Goal: Task Accomplishment & Management: Complete application form

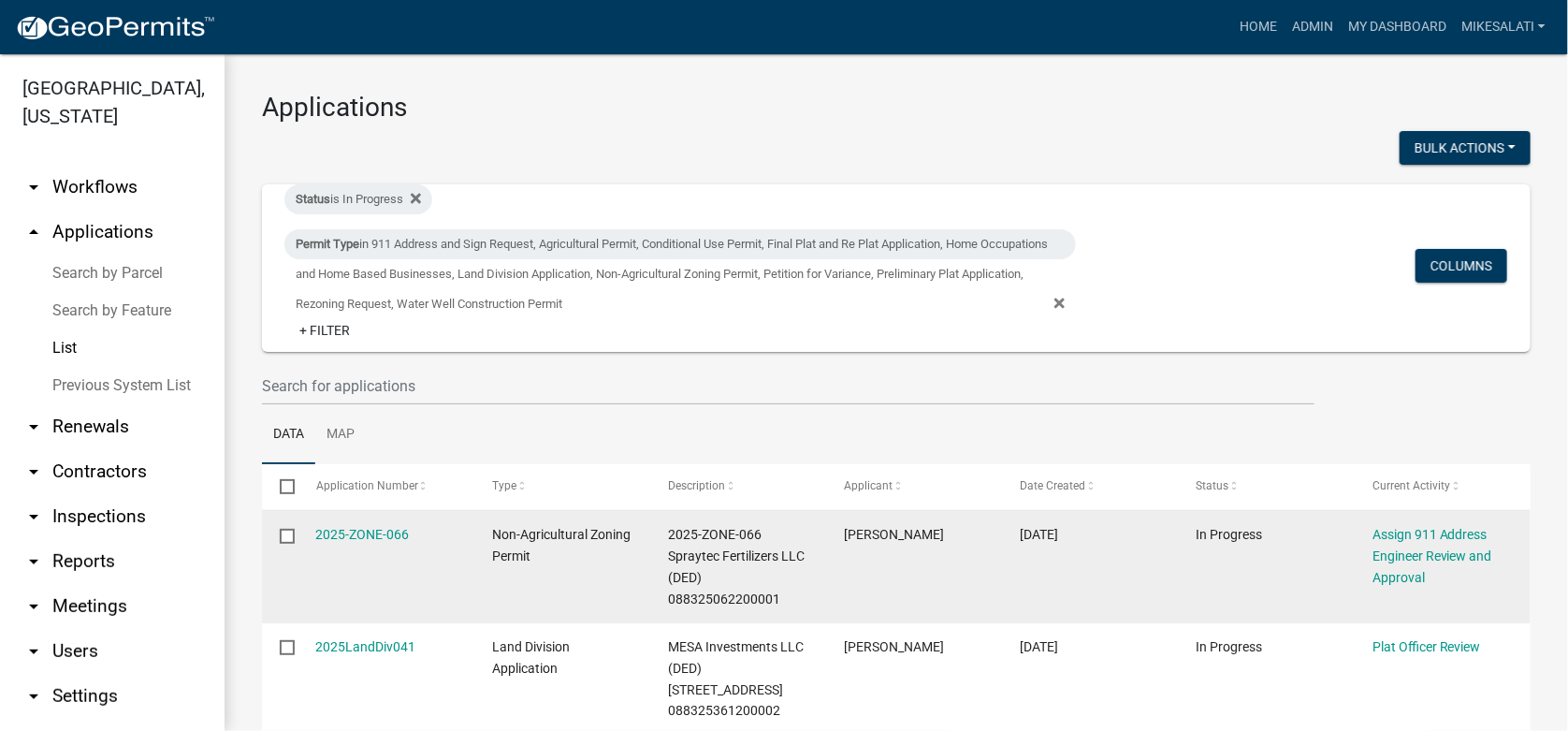
scroll to position [281, 0]
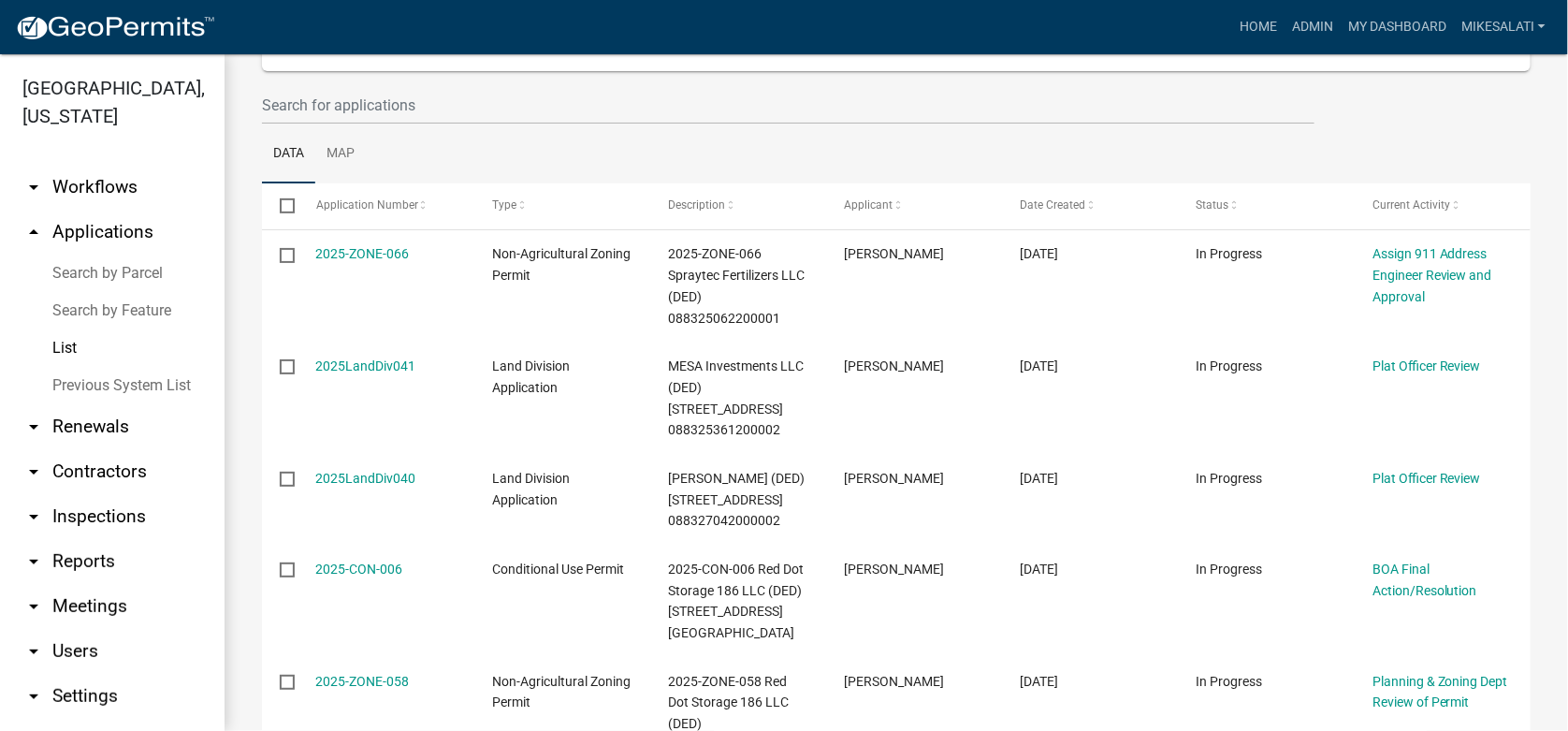
click at [71, 330] on link "List" at bounding box center [112, 348] width 225 height 37
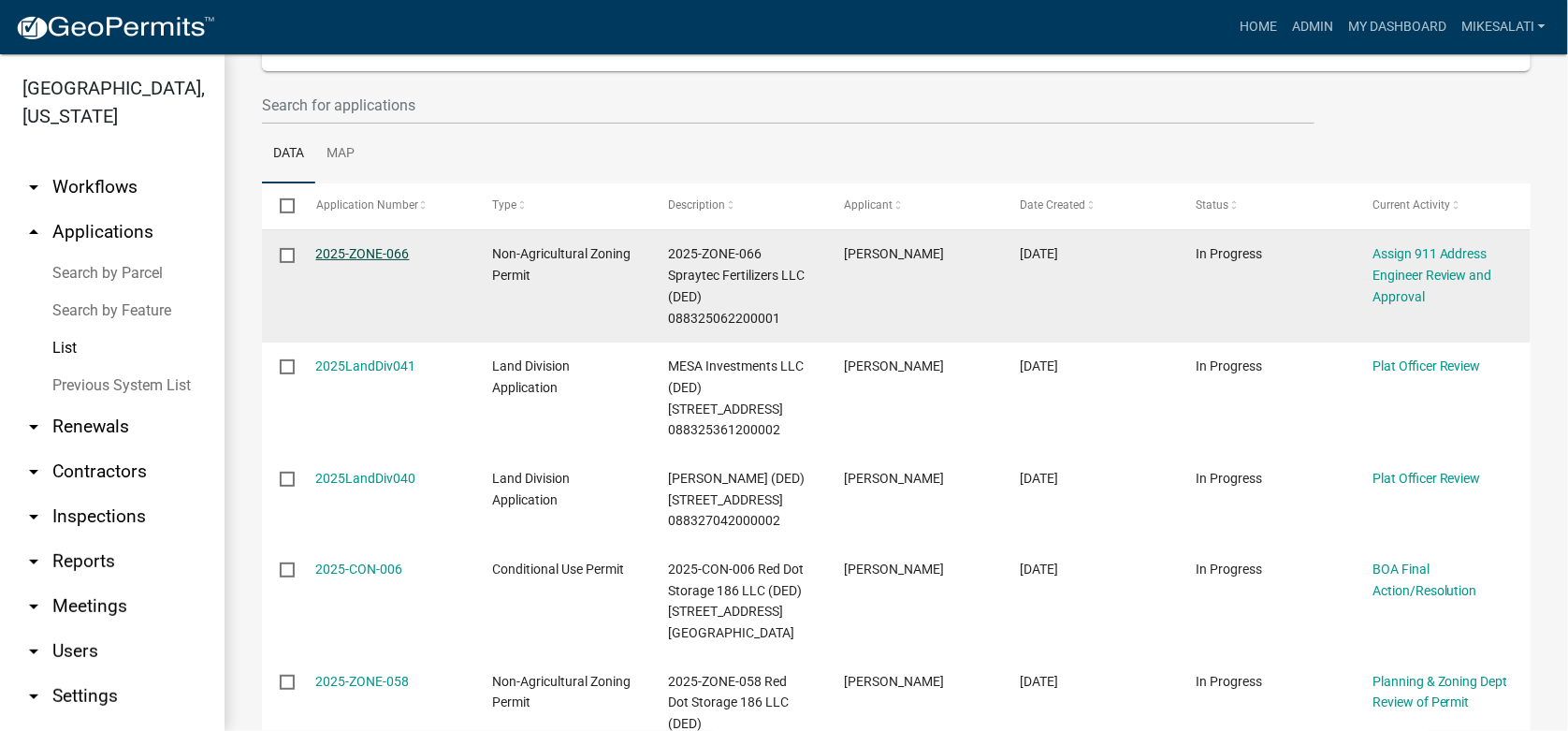
click at [360, 249] on link "2025-ZONE-066" at bounding box center [363, 254] width 93 height 15
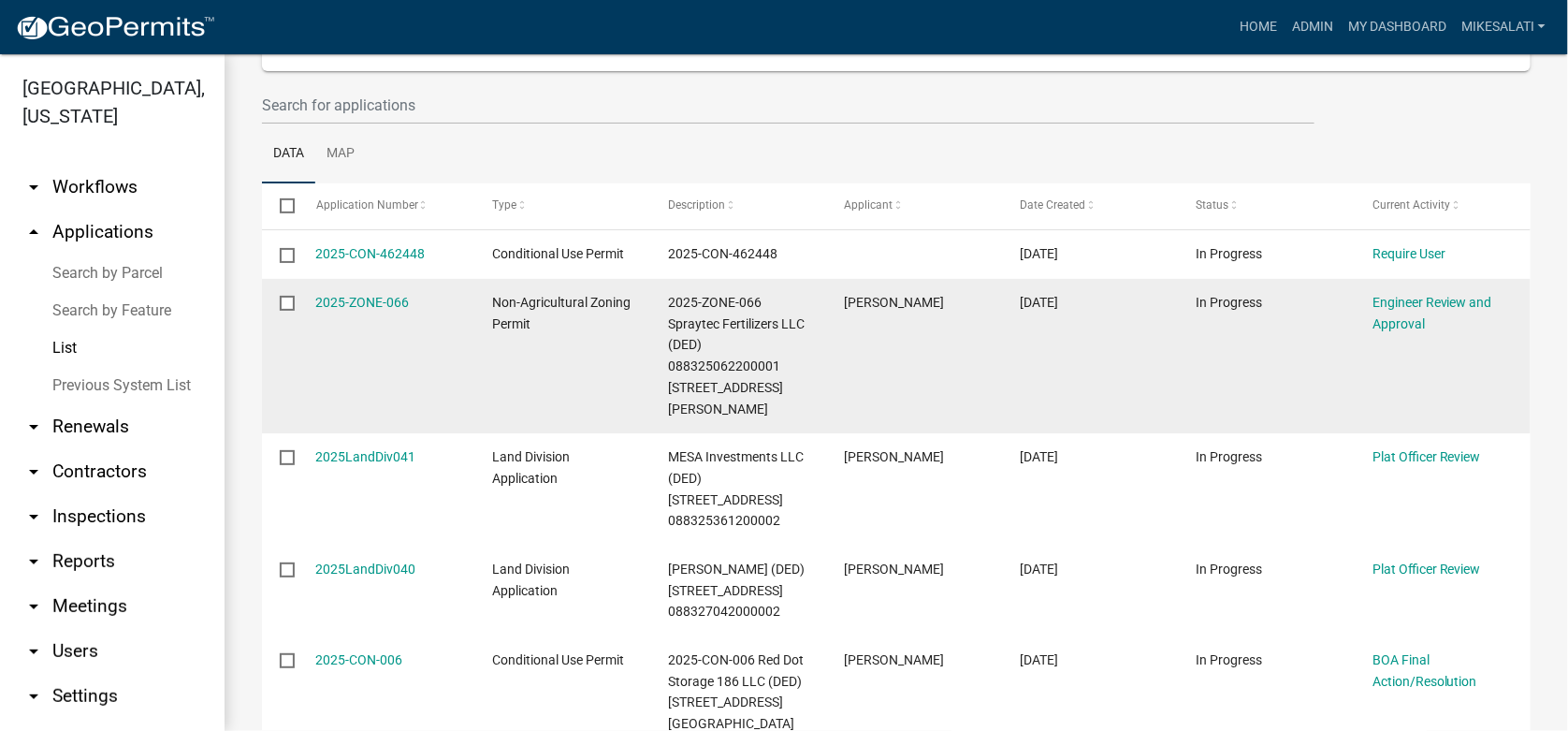
scroll to position [374, 0]
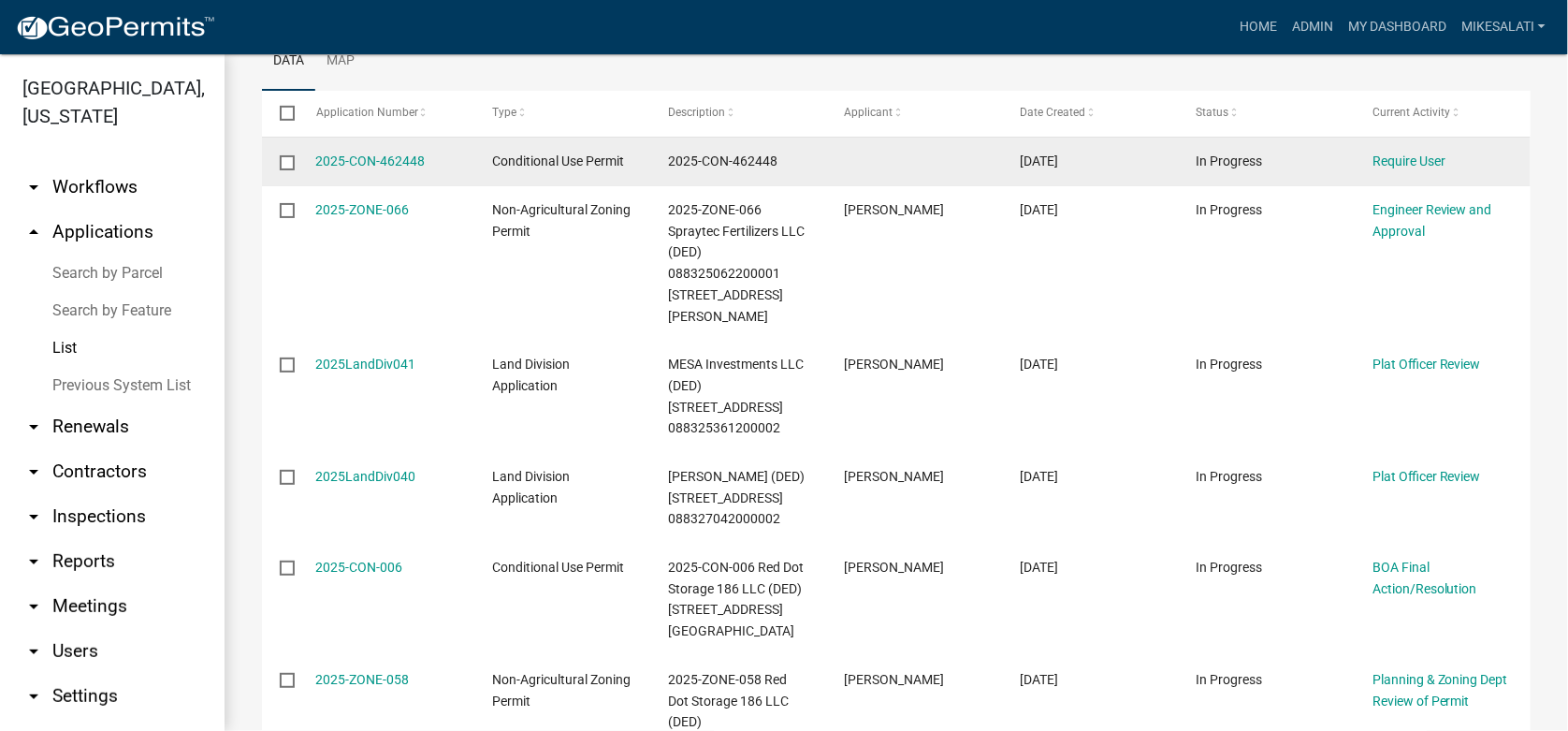
click at [284, 156] on input "checkbox" at bounding box center [286, 161] width 12 height 12
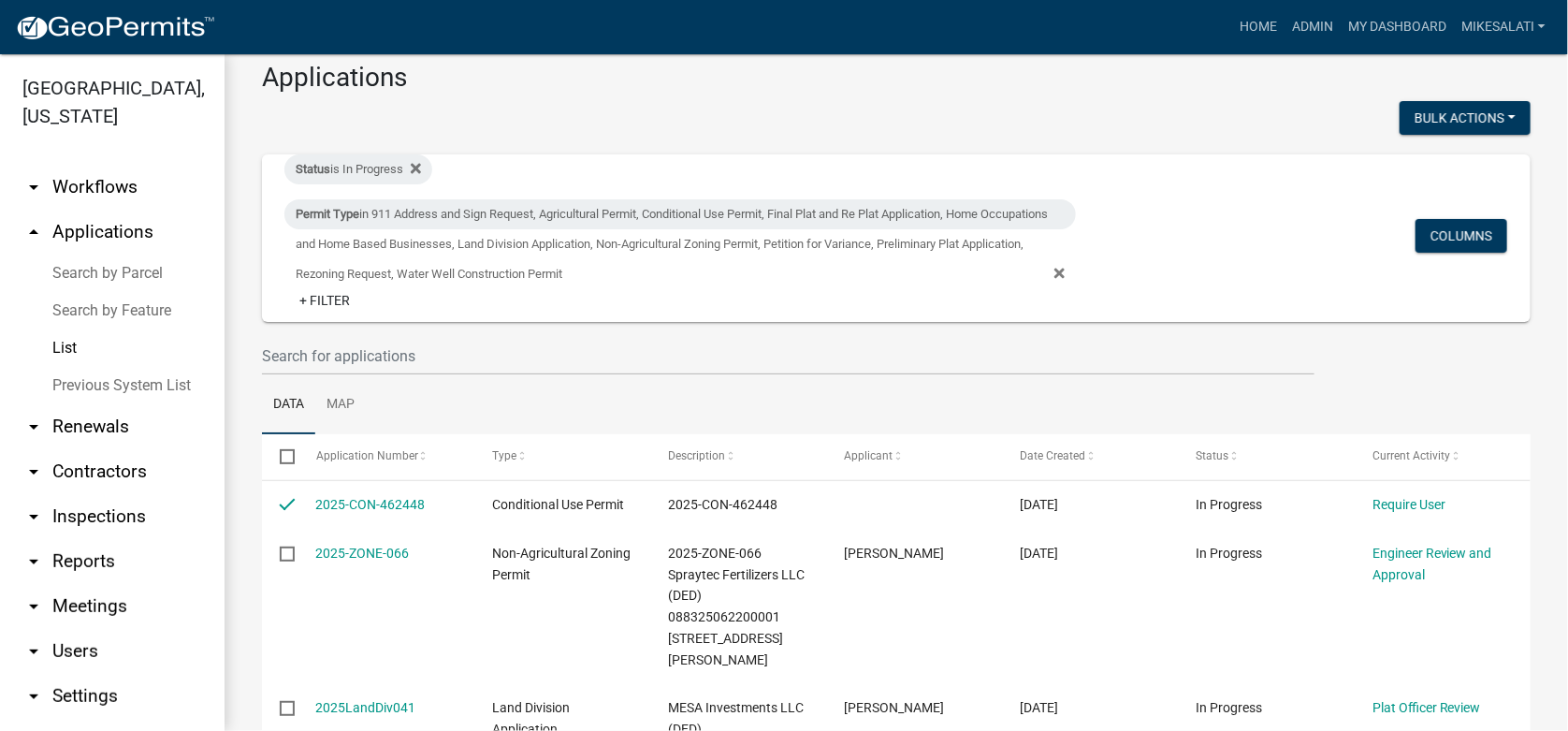
scroll to position [0, 0]
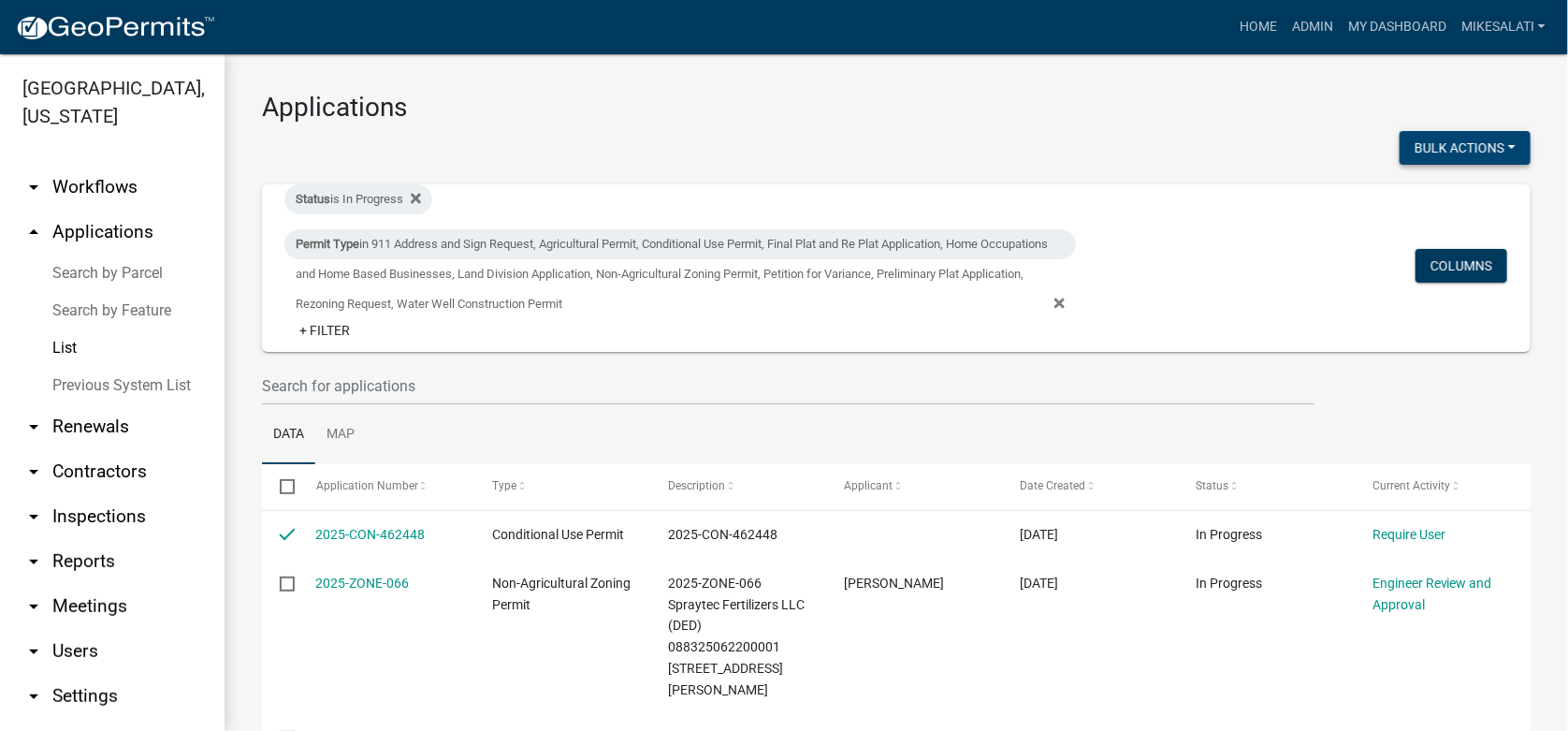
click at [1460, 143] on button "Bulk Actions" at bounding box center [1465, 147] width 131 height 33
click at [1412, 195] on button "Void" at bounding box center [1456, 196] width 150 height 45
checkbox input "false"
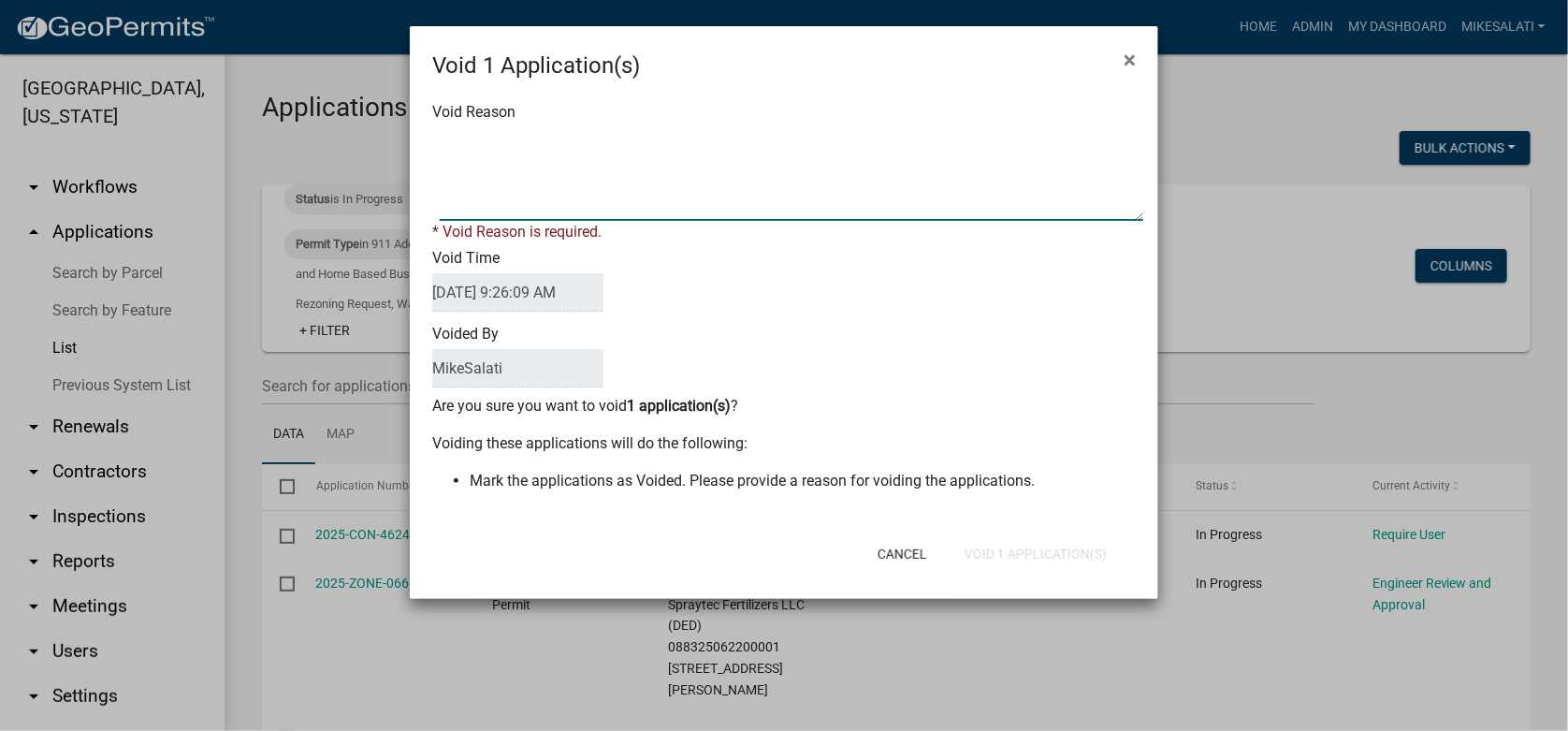
click at [531, 152] on textarea "Void Reason" at bounding box center [791, 174] width 703 height 93
type textarea "."
click at [1071, 555] on form "Void 1 Application(s) × Void Reason * Void Reason is required. Void Time [DATE]…" at bounding box center [784, 303] width 748 height 556
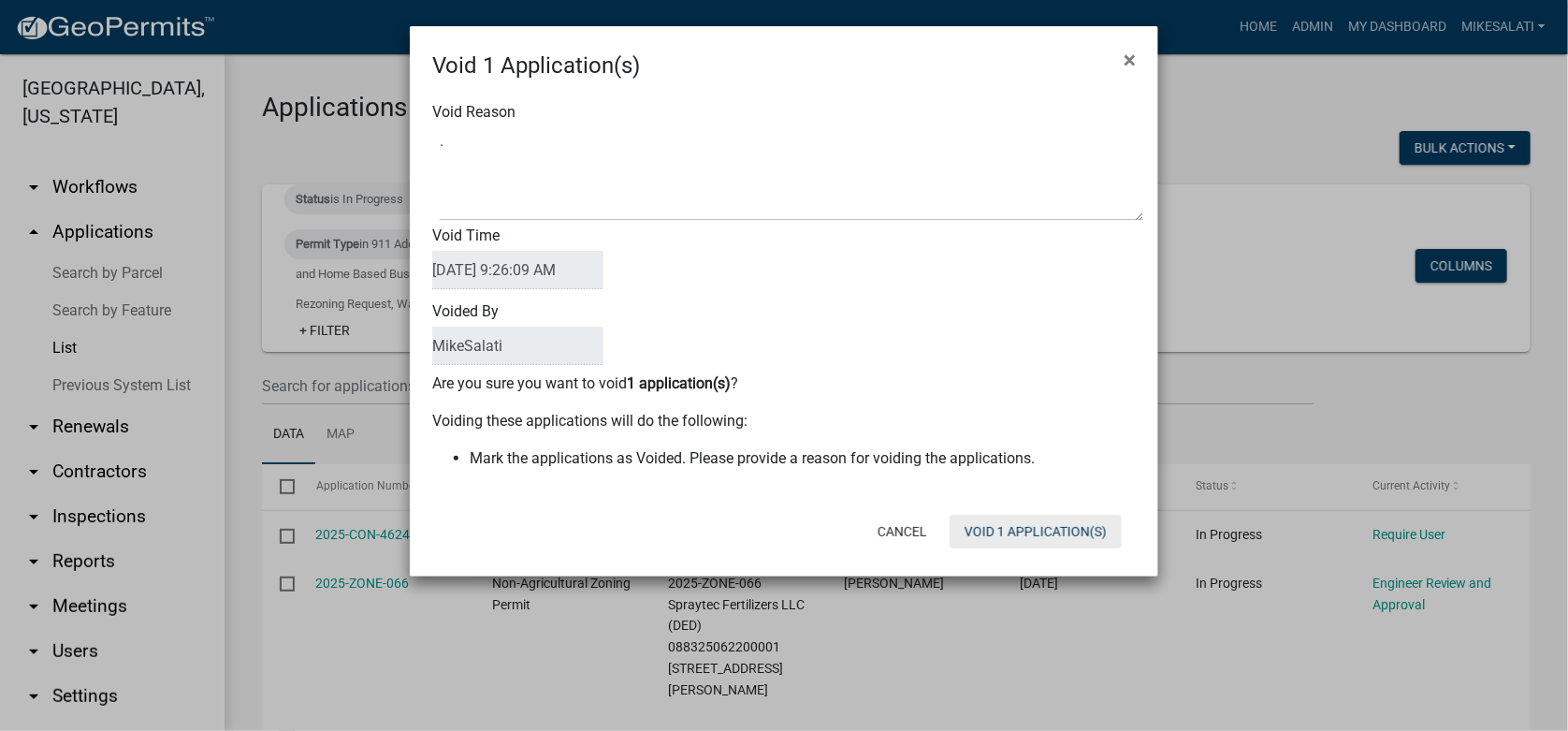
click at [1067, 542] on button "Void 1 Application(s)" at bounding box center [1036, 531] width 173 height 33
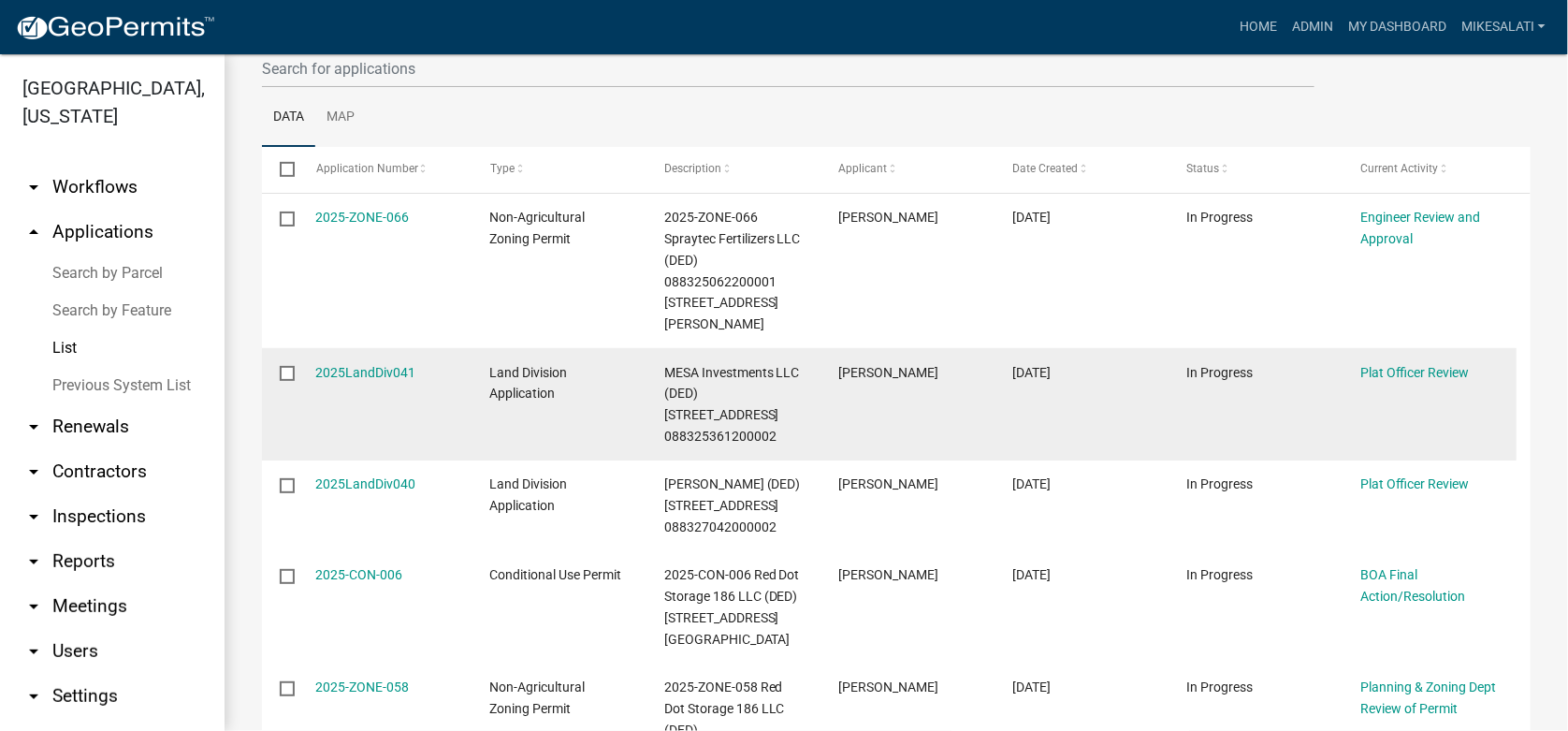
scroll to position [337, 0]
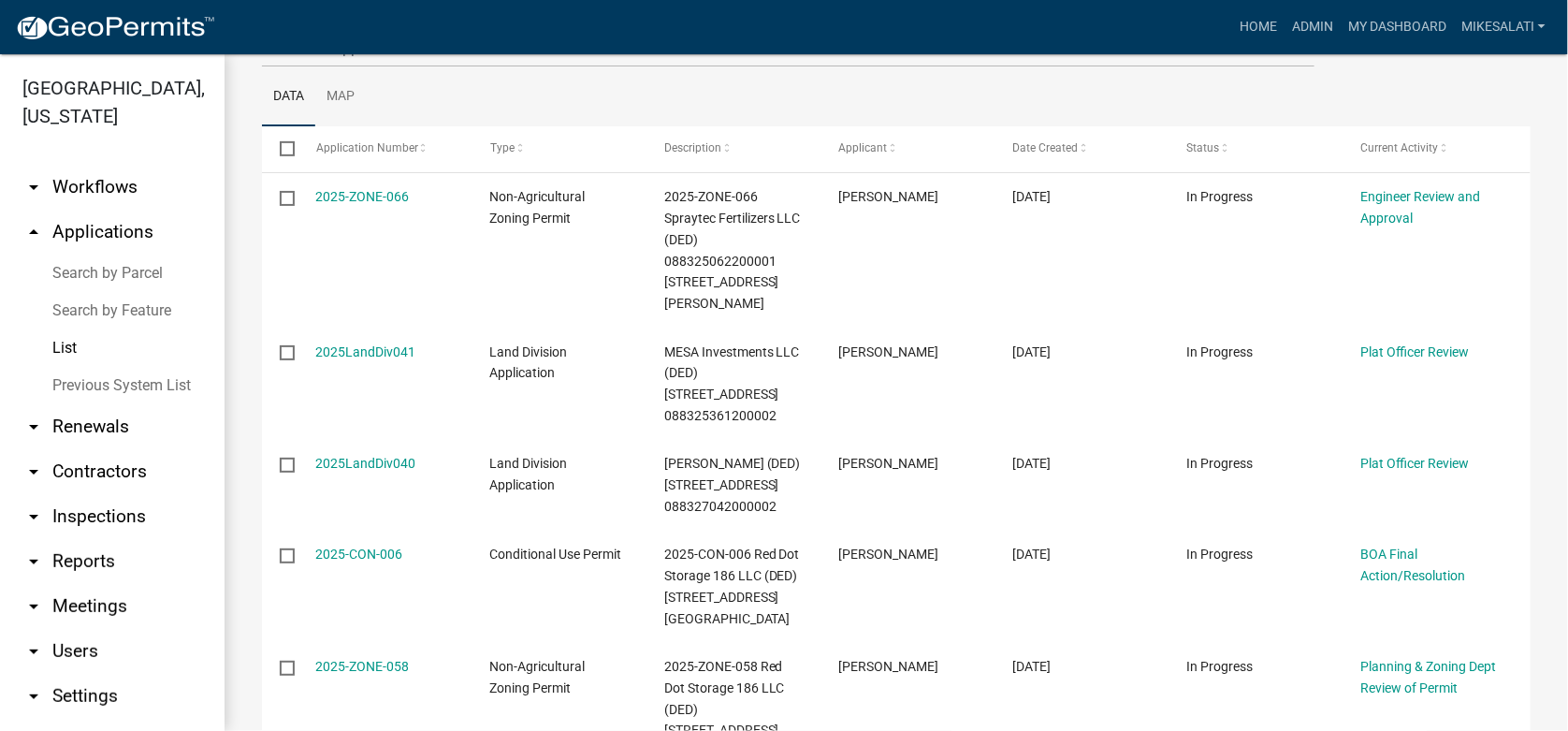
click at [61, 330] on link "List" at bounding box center [112, 348] width 225 height 37
click at [104, 292] on link "Search by Feature" at bounding box center [112, 310] width 225 height 37
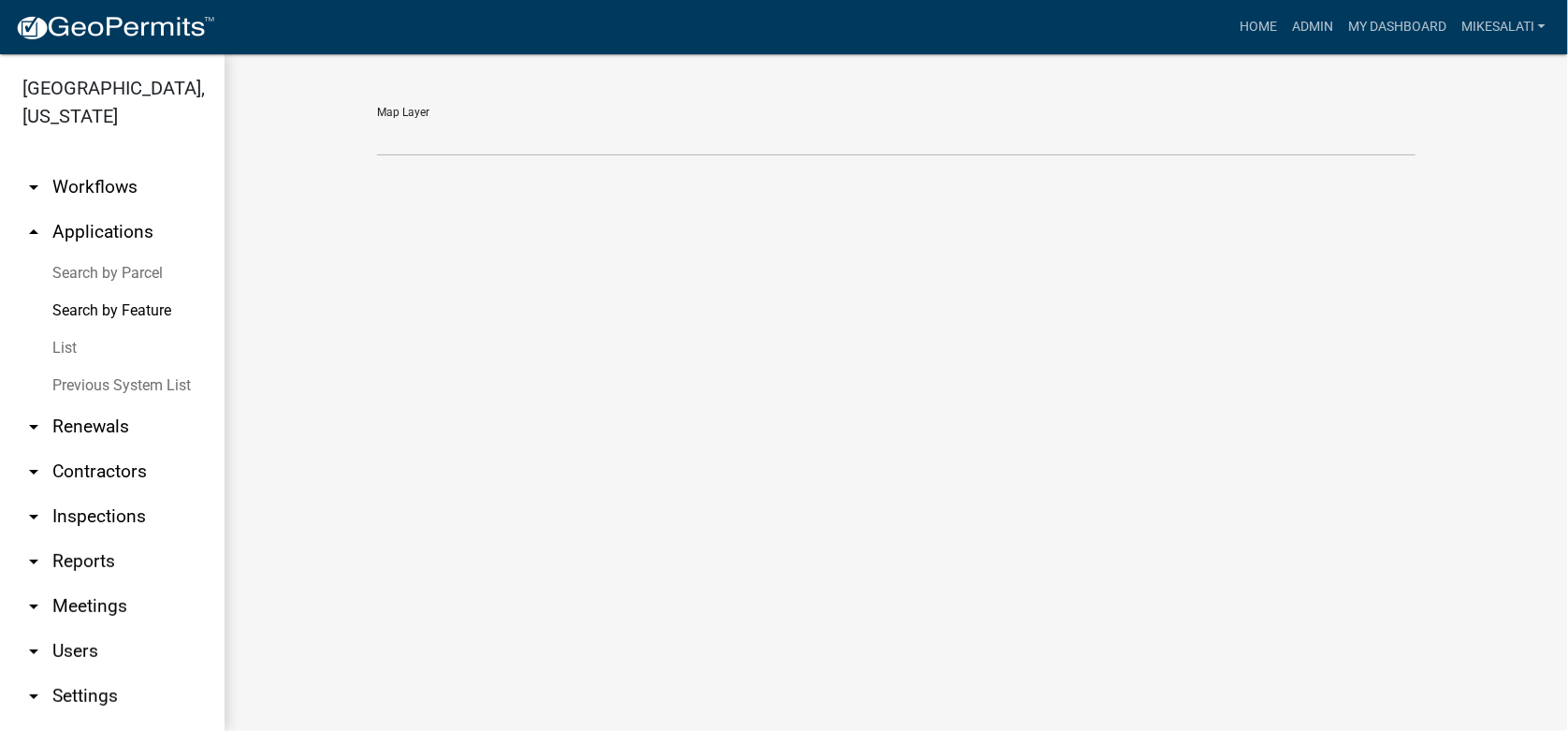
click at [122, 254] on link "Search by Parcel" at bounding box center [112, 273] width 225 height 37
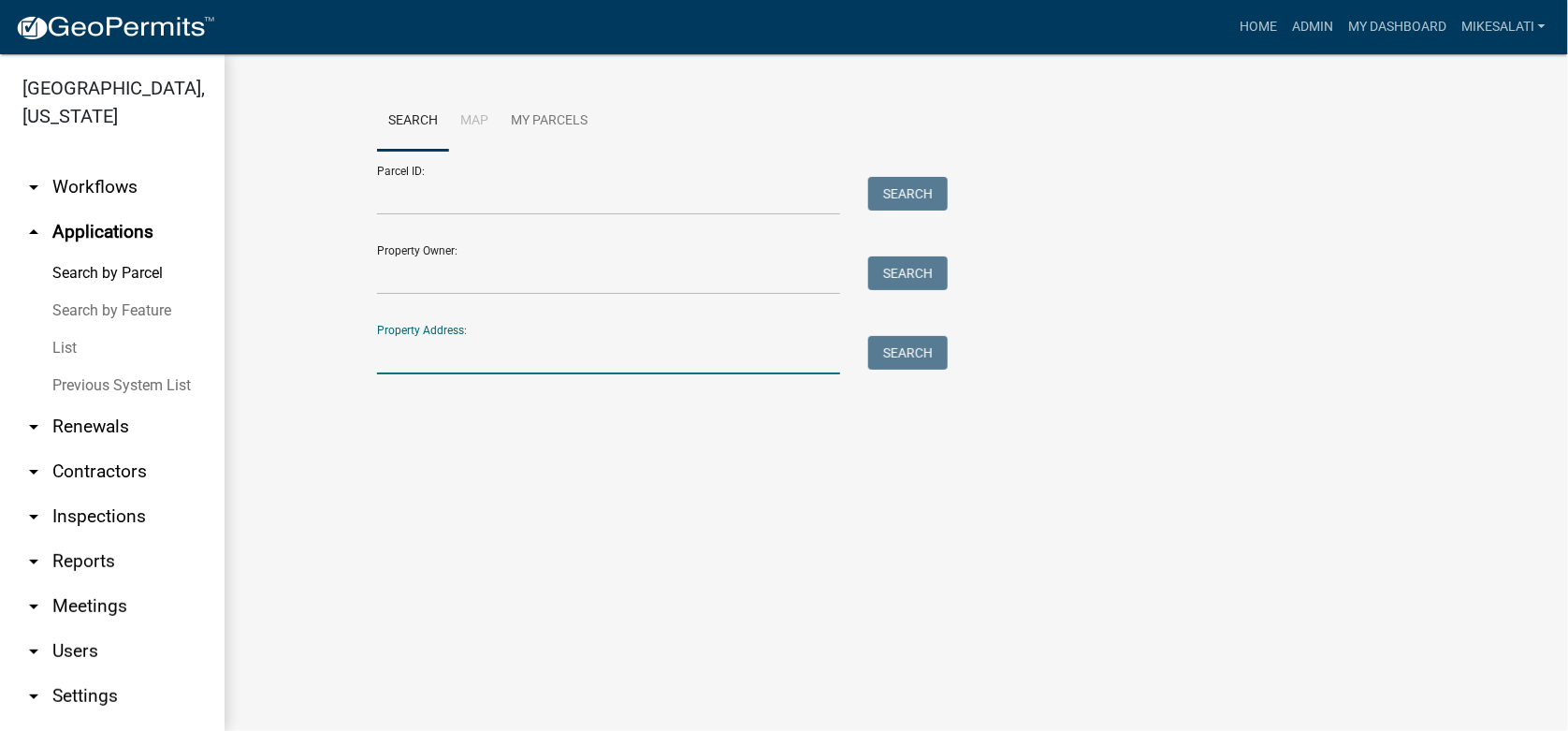
click at [418, 366] on input "Property Address:" at bounding box center [609, 355] width 463 height 38
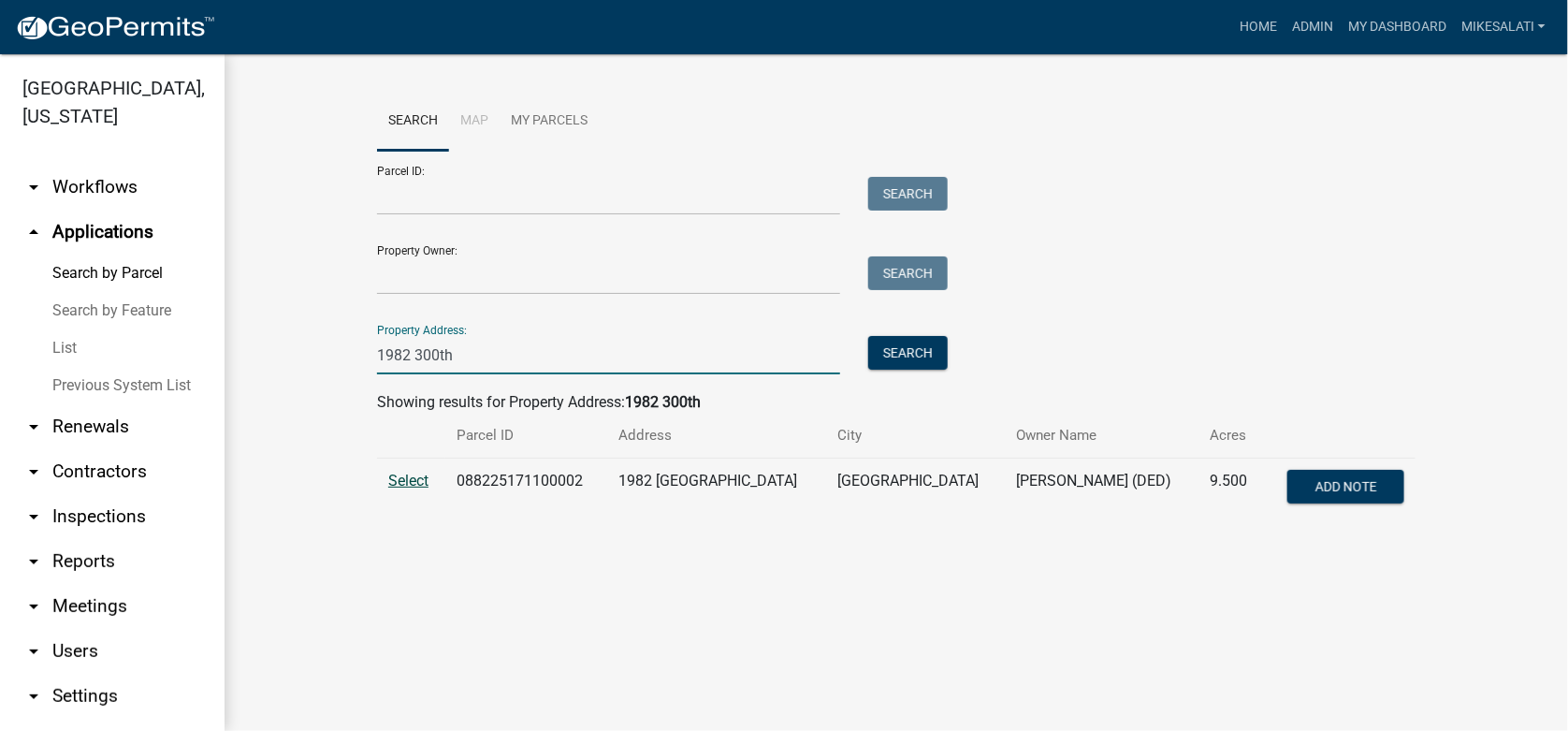
type input "1982 300th"
click at [415, 485] on span "Select" at bounding box center [408, 480] width 40 height 18
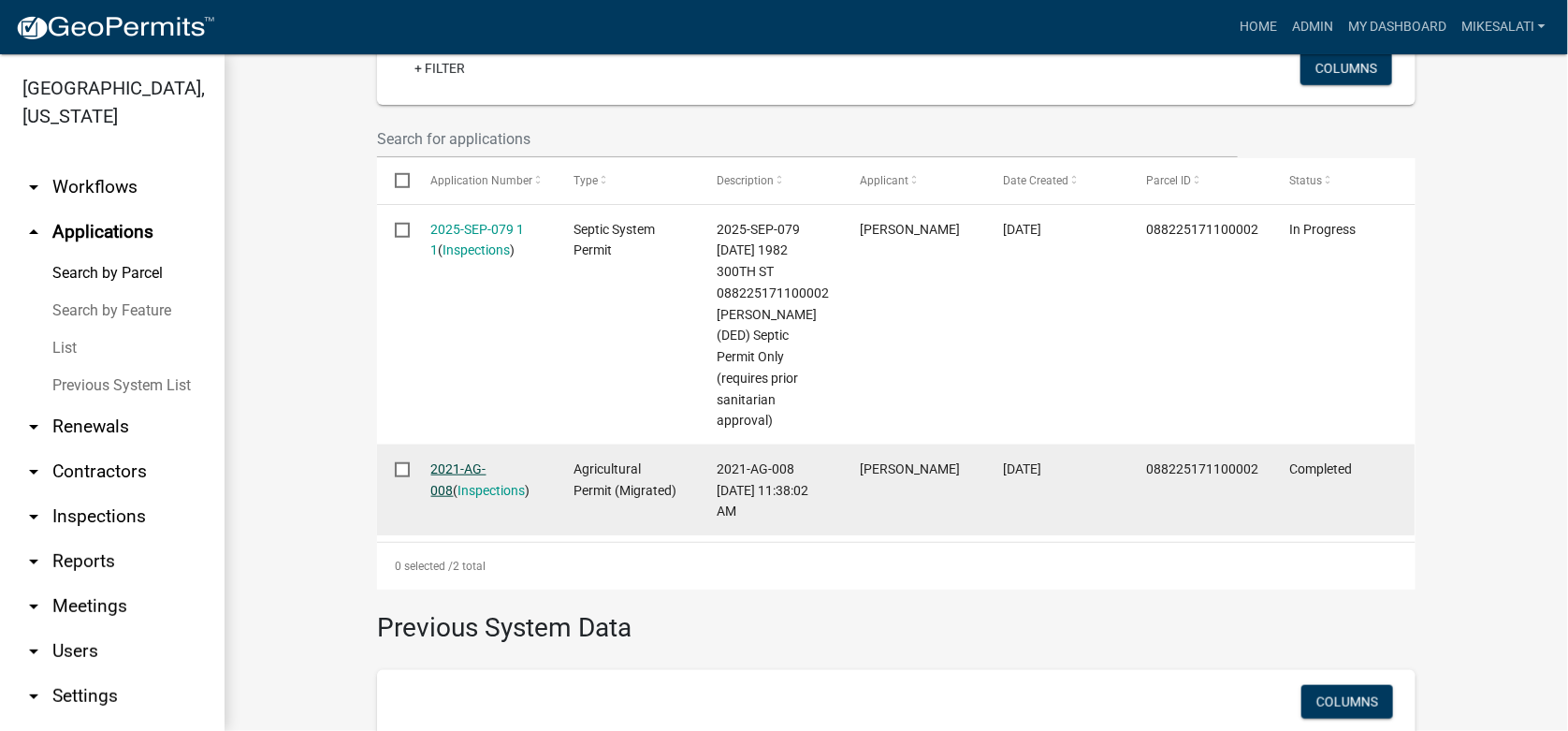
scroll to position [468, 0]
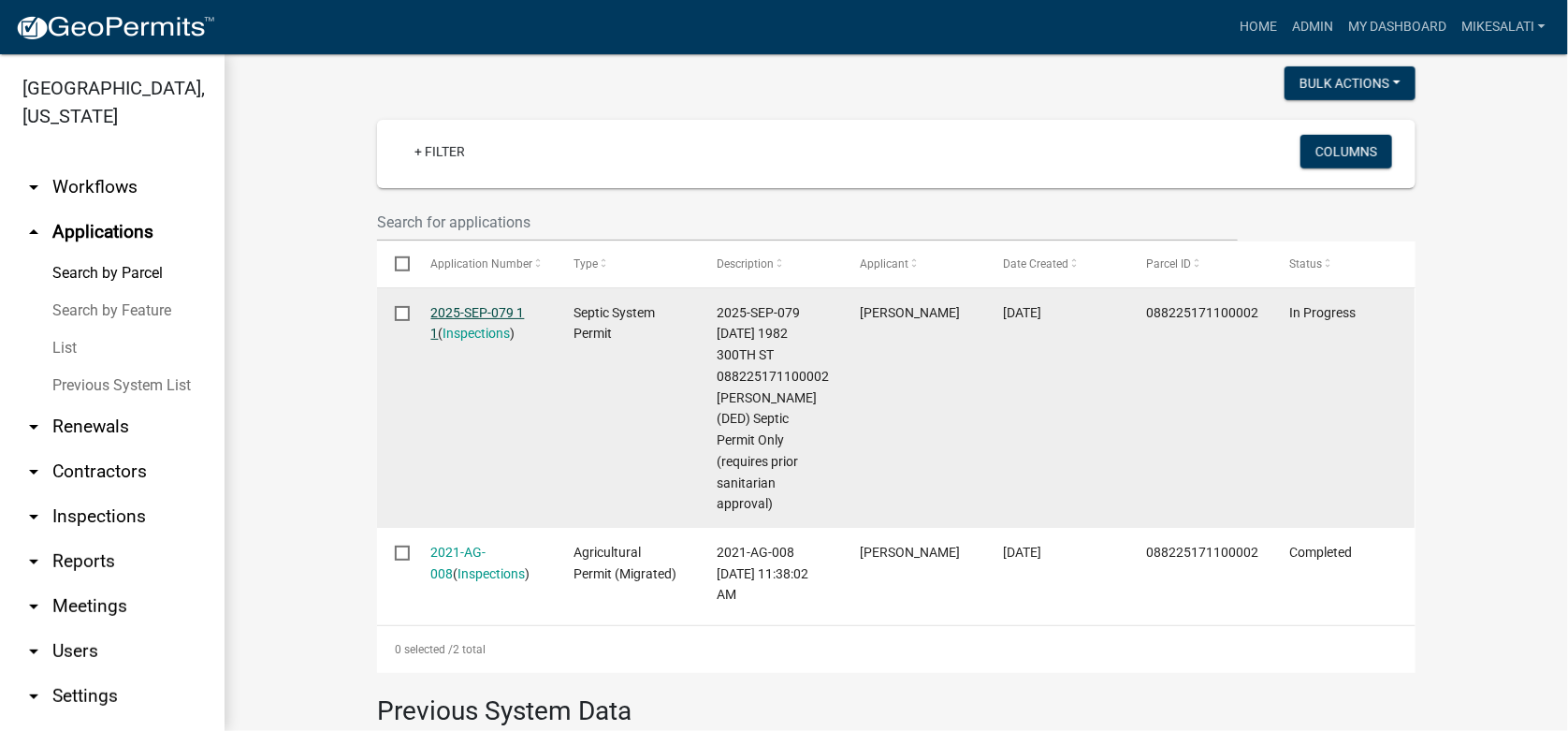
click at [461, 310] on link "2025-SEP-079 1 1" at bounding box center [479, 323] width 93 height 36
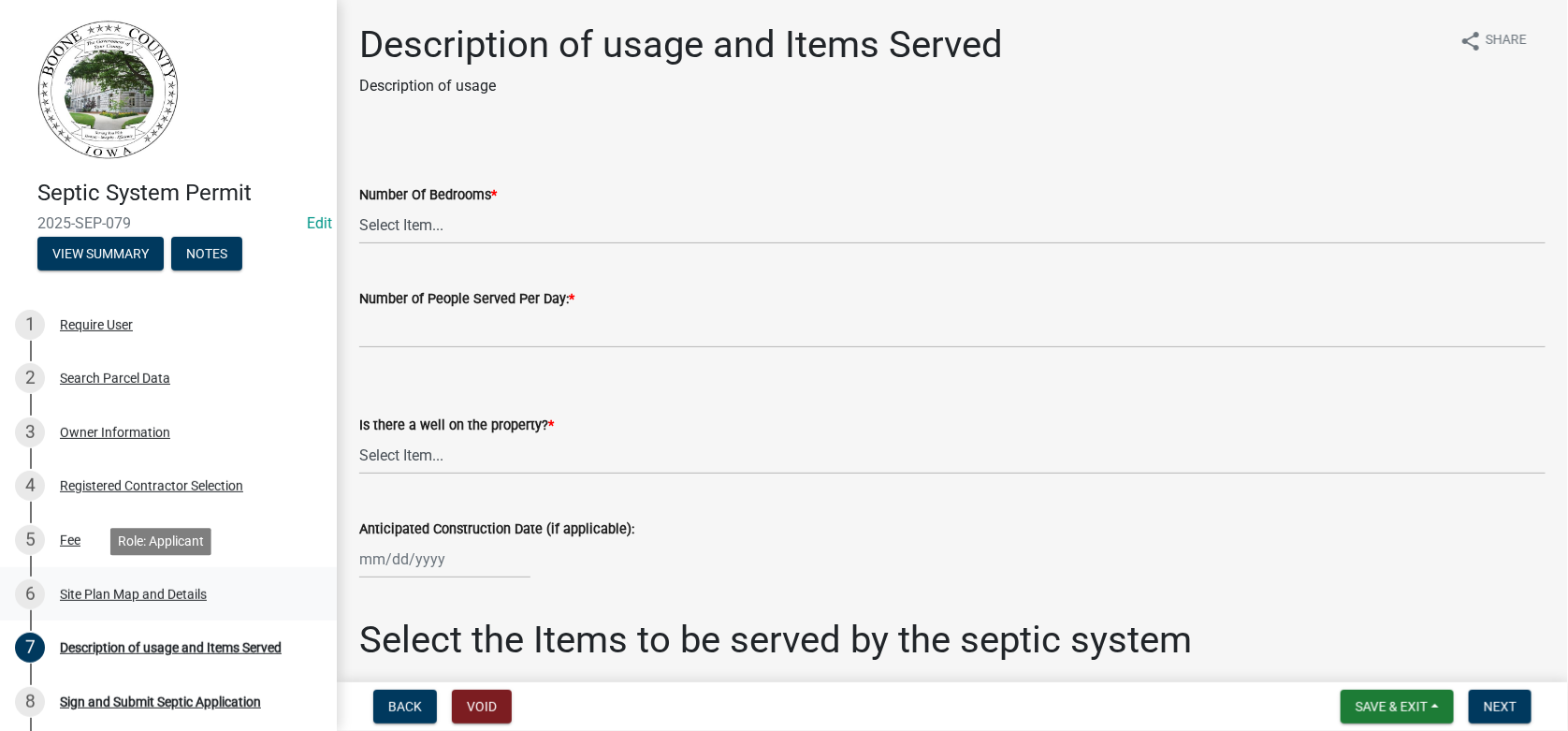
click at [98, 592] on div "Site Plan Map and Details" at bounding box center [133, 595] width 147 height 13
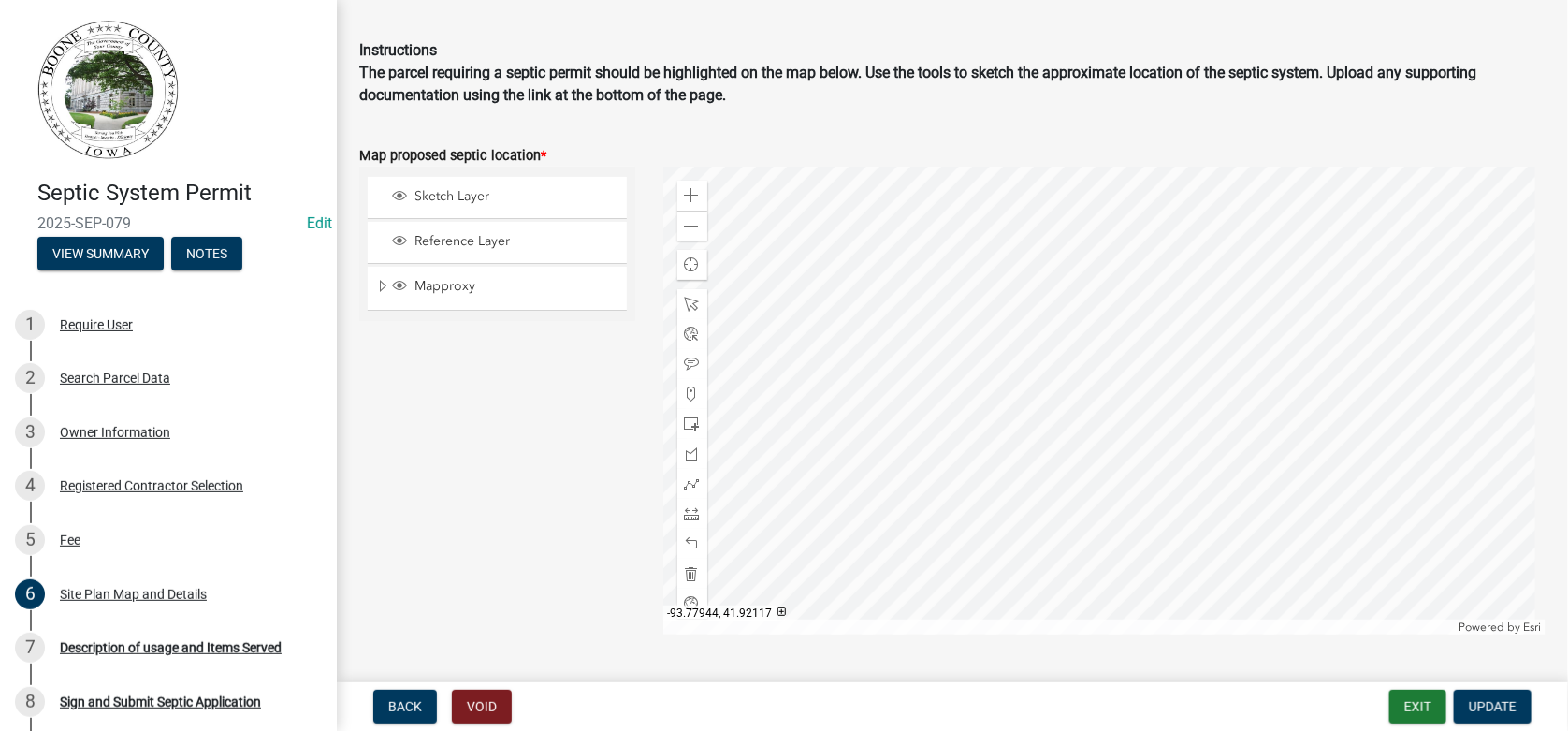
scroll to position [93, 0]
click at [691, 202] on span at bounding box center [693, 197] width 15 height 15
click at [694, 194] on span at bounding box center [693, 197] width 15 height 15
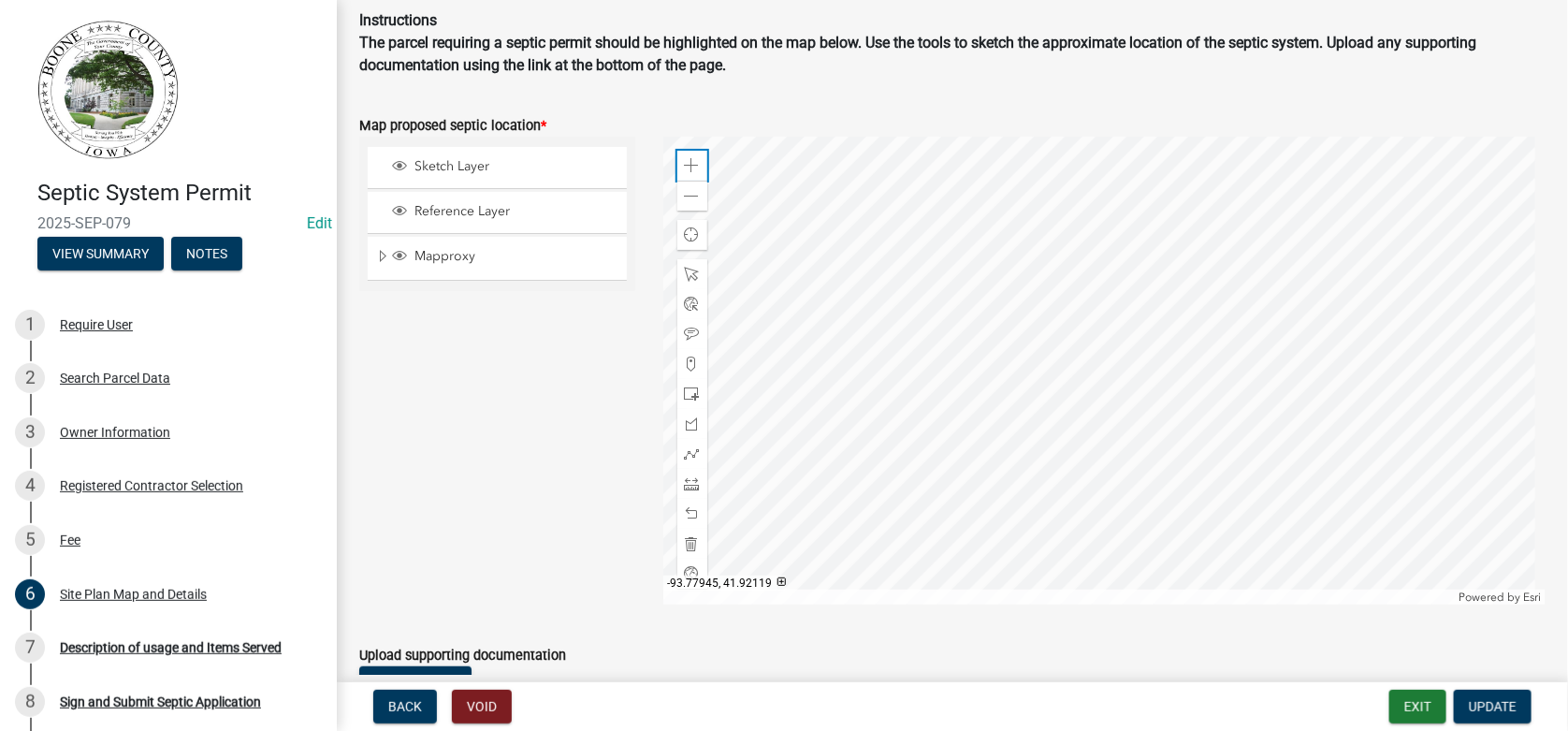
scroll to position [95, 0]
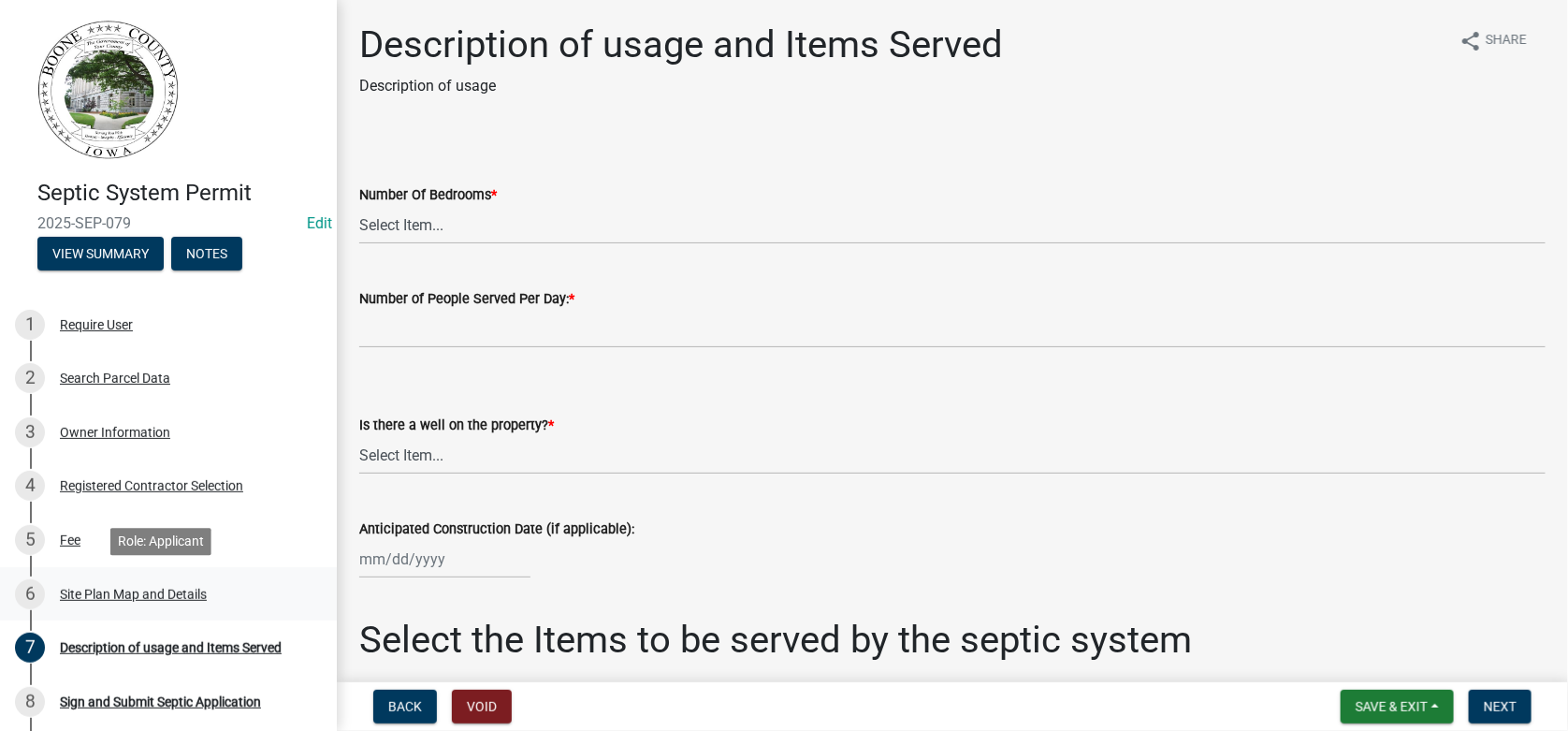
click at [112, 591] on div "Site Plan Map and Details" at bounding box center [133, 595] width 147 height 13
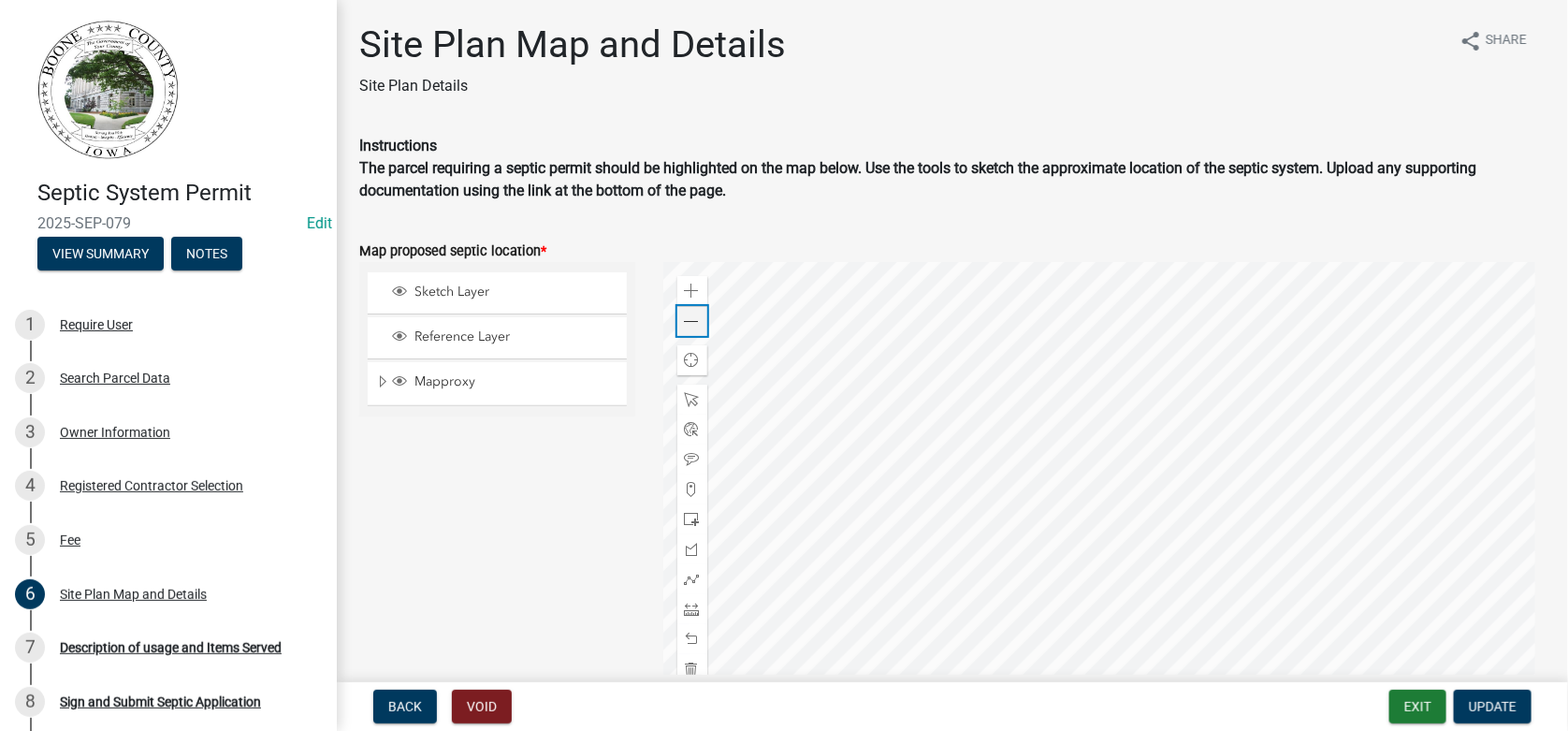
click at [693, 315] on span at bounding box center [693, 322] width 15 height 15
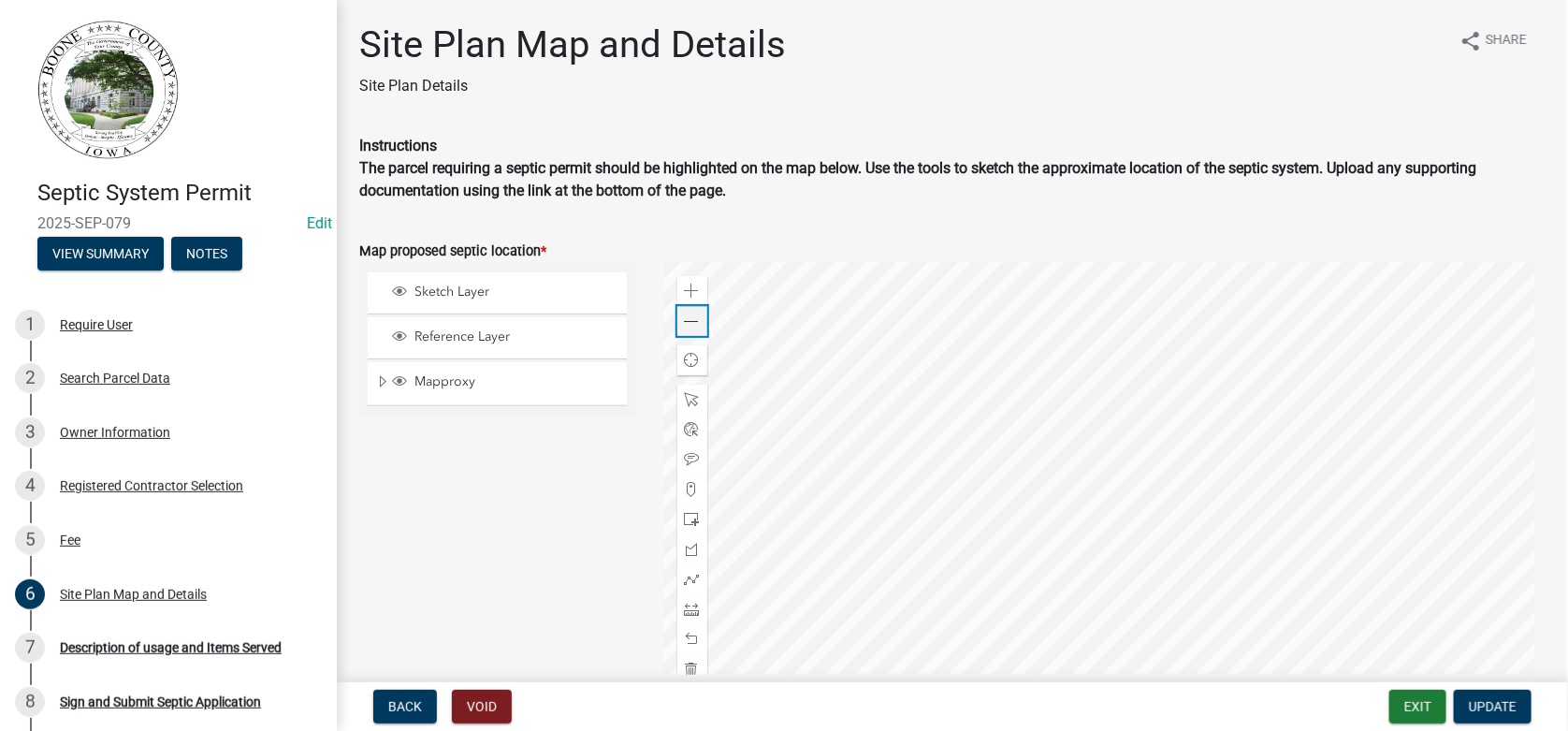
click at [693, 315] on span at bounding box center [693, 322] width 15 height 15
click at [690, 281] on div "Zoom in" at bounding box center [692, 291] width 30 height 30
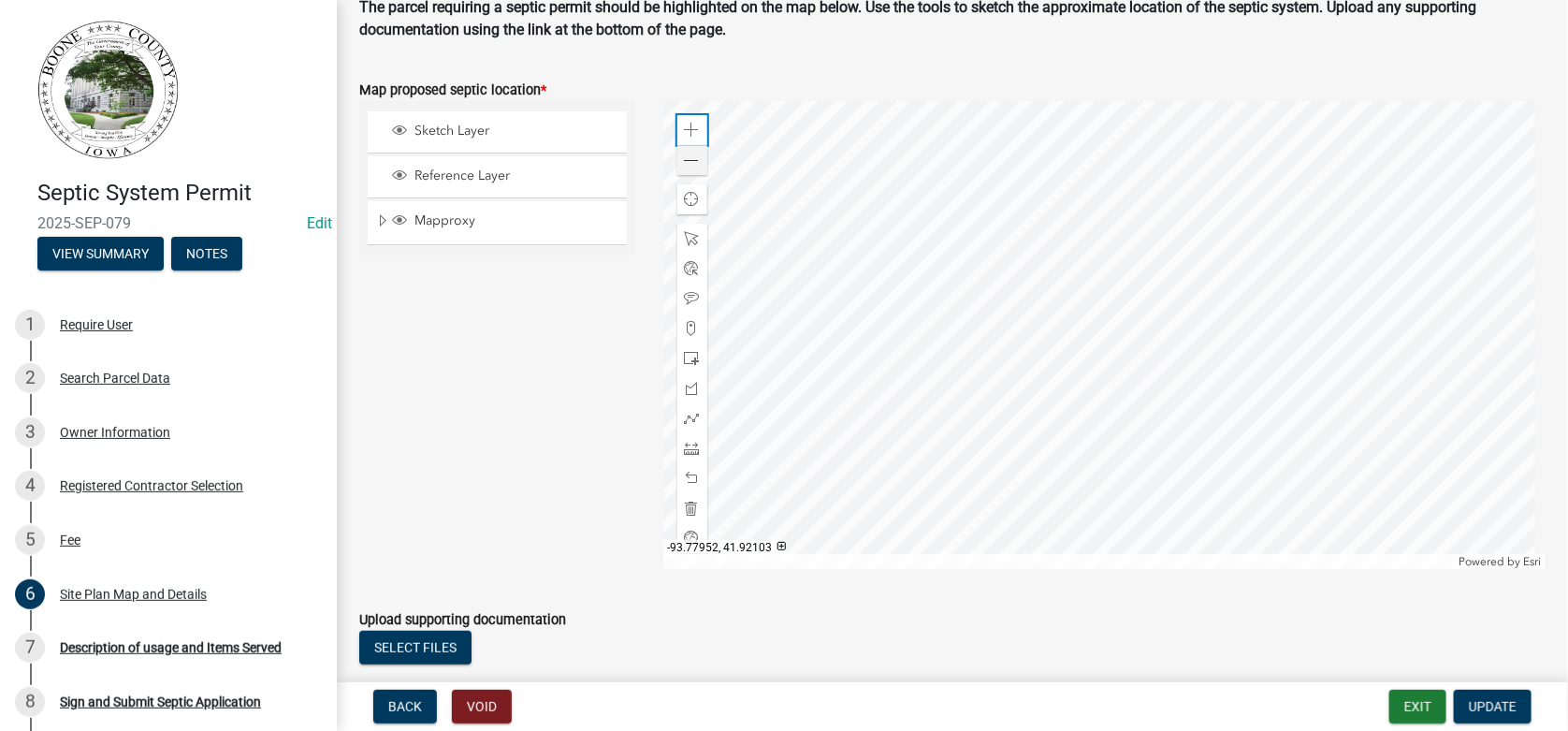
scroll to position [186, 0]
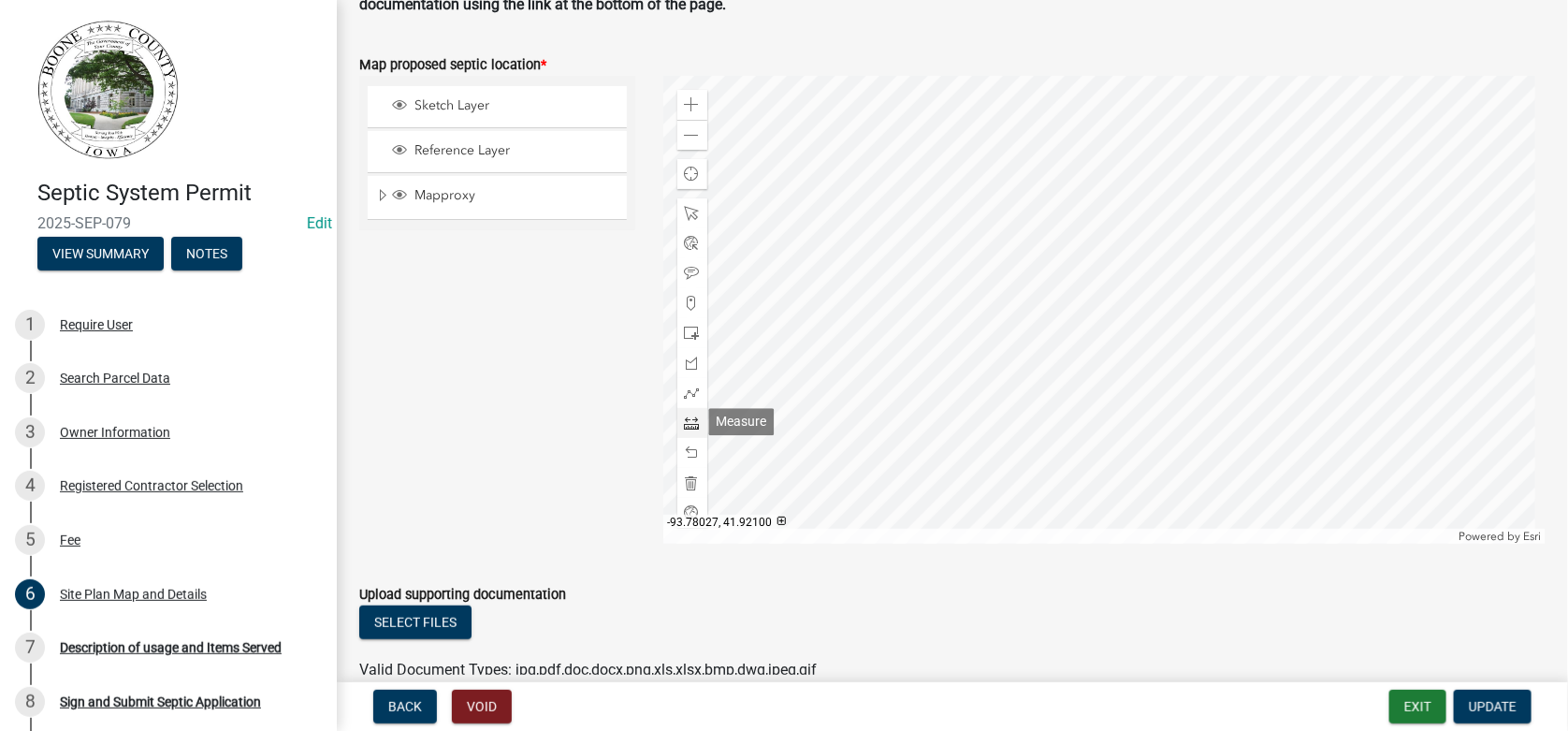
click at [685, 421] on span at bounding box center [693, 423] width 15 height 15
click at [1103, 332] on div at bounding box center [1105, 310] width 884 height 468
click at [1101, 314] on div at bounding box center [1105, 310] width 884 height 468
click at [689, 445] on span at bounding box center [693, 453] width 15 height 15
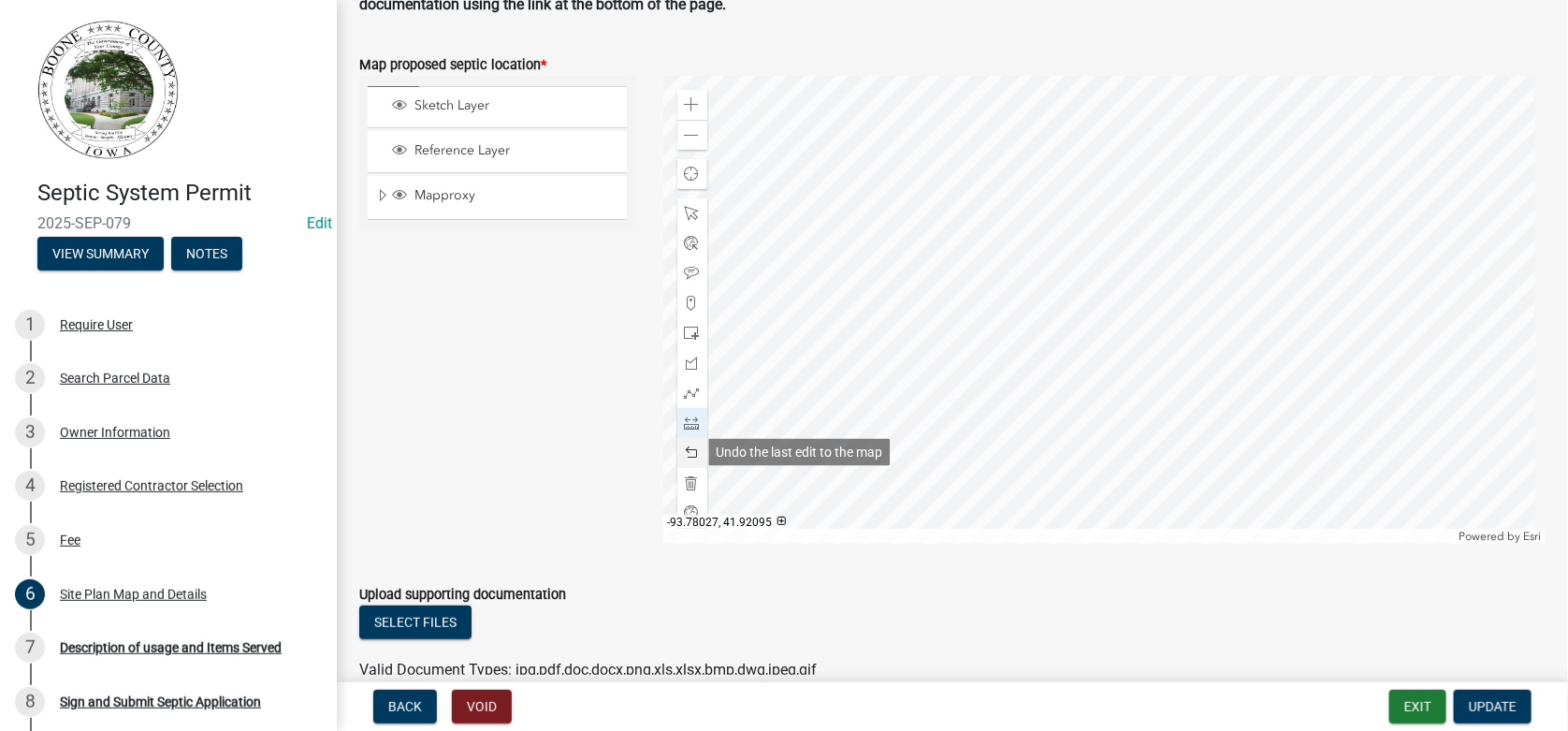
click at [689, 445] on span at bounding box center [693, 453] width 15 height 15
click at [1489, 709] on span "Update" at bounding box center [1493, 706] width 48 height 15
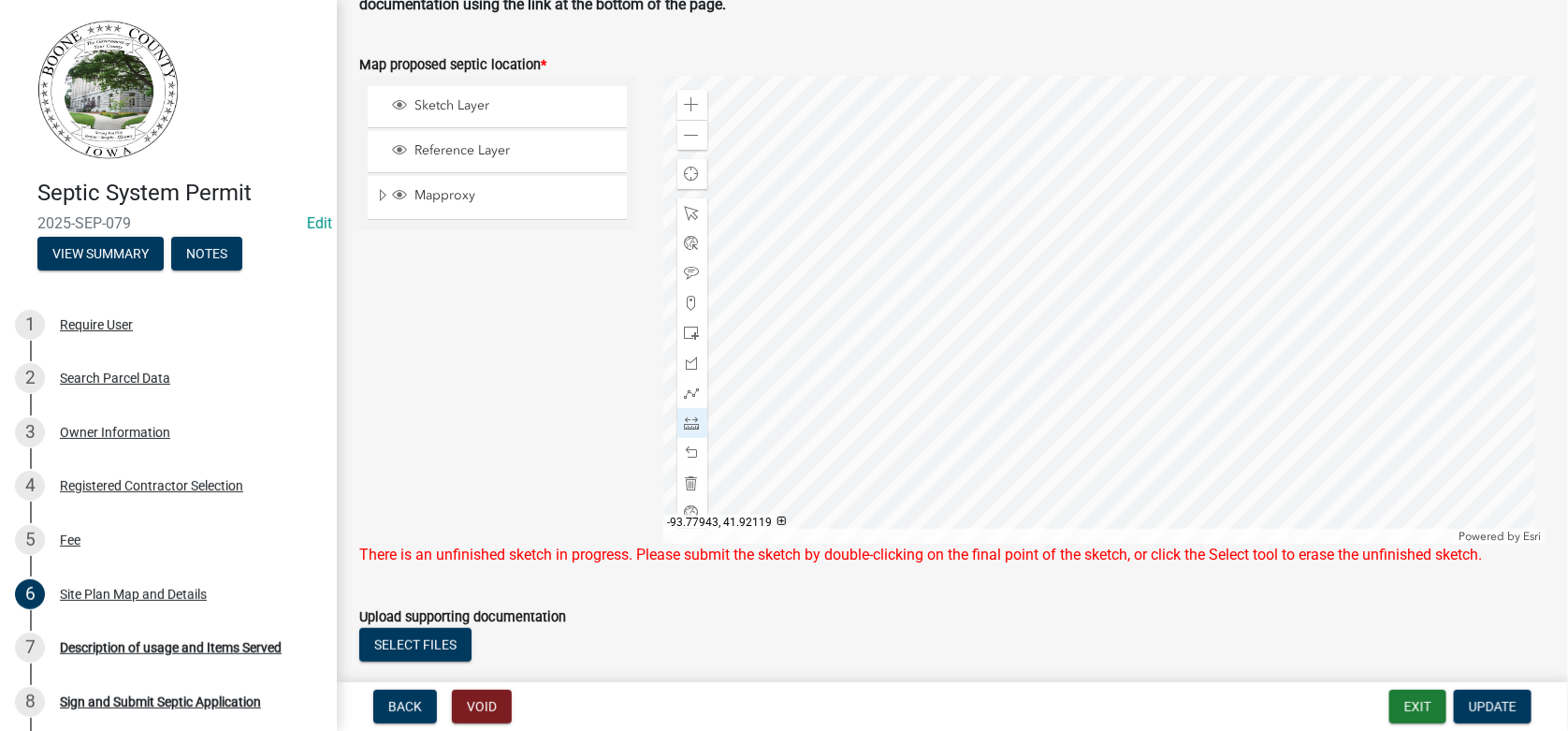
click at [1102, 307] on div at bounding box center [1105, 310] width 884 height 468
click at [688, 479] on span at bounding box center [693, 483] width 15 height 15
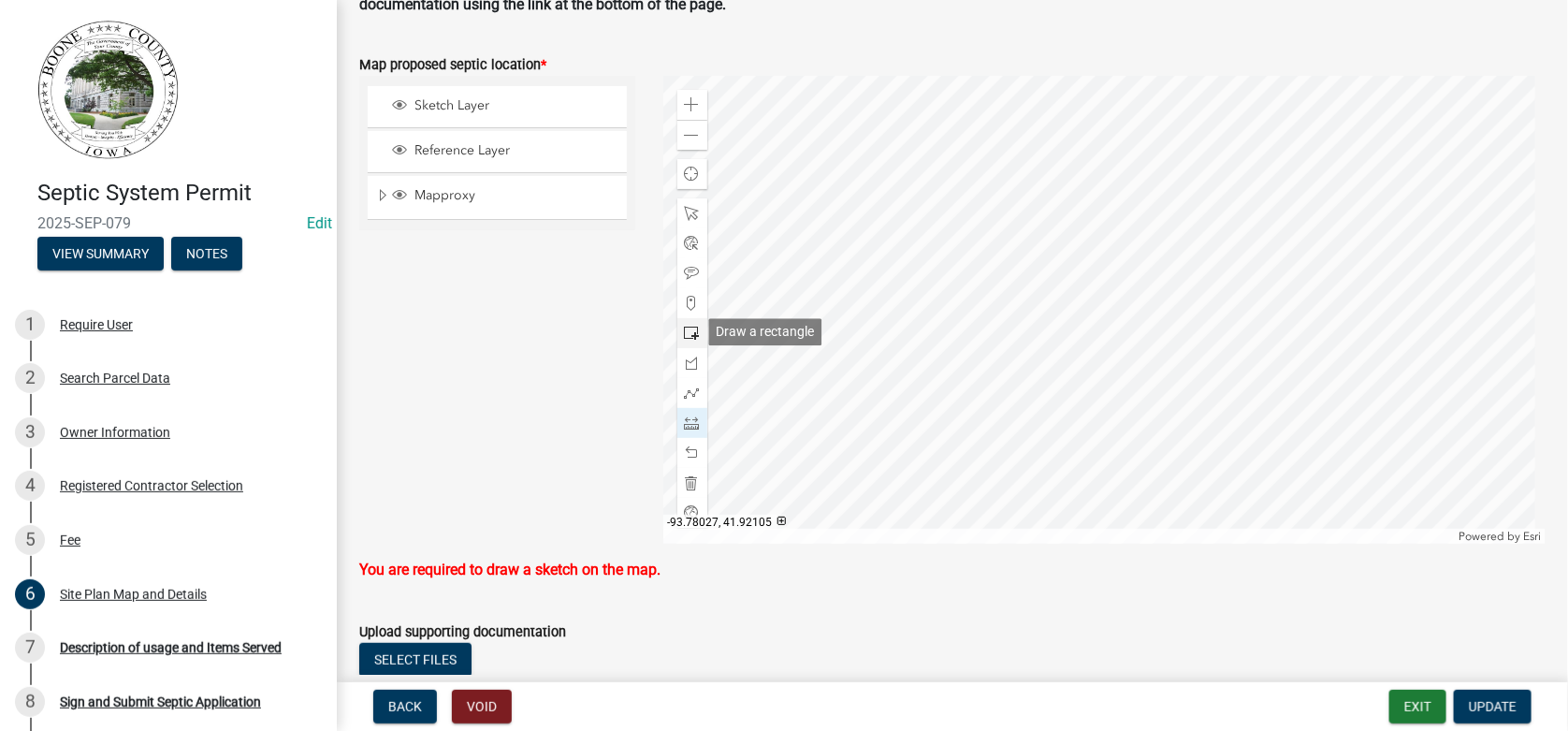
click at [688, 333] on span at bounding box center [693, 334] width 15 height 15
click at [1125, 304] on div at bounding box center [1105, 310] width 884 height 468
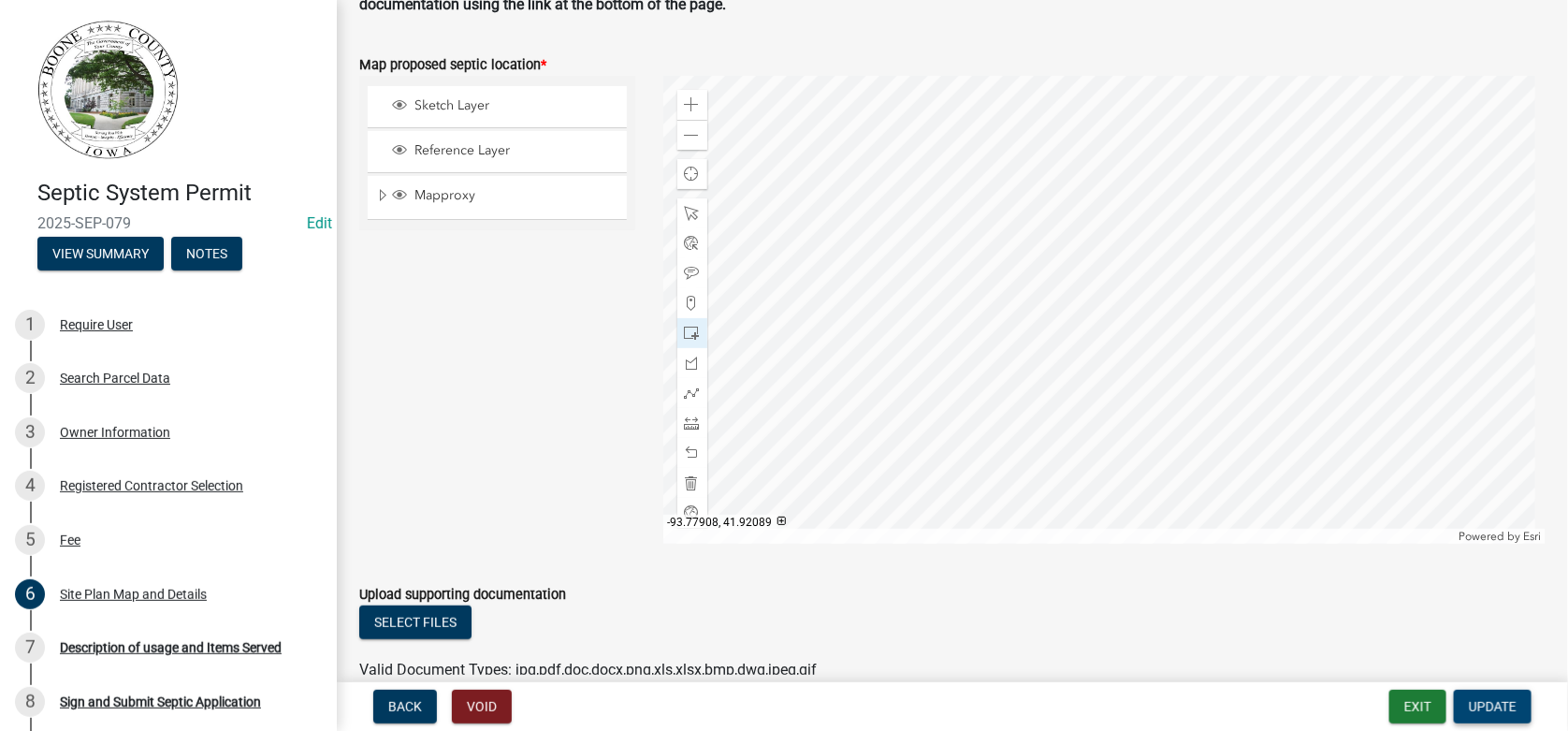
click at [1507, 707] on span "Update" at bounding box center [1493, 706] width 48 height 15
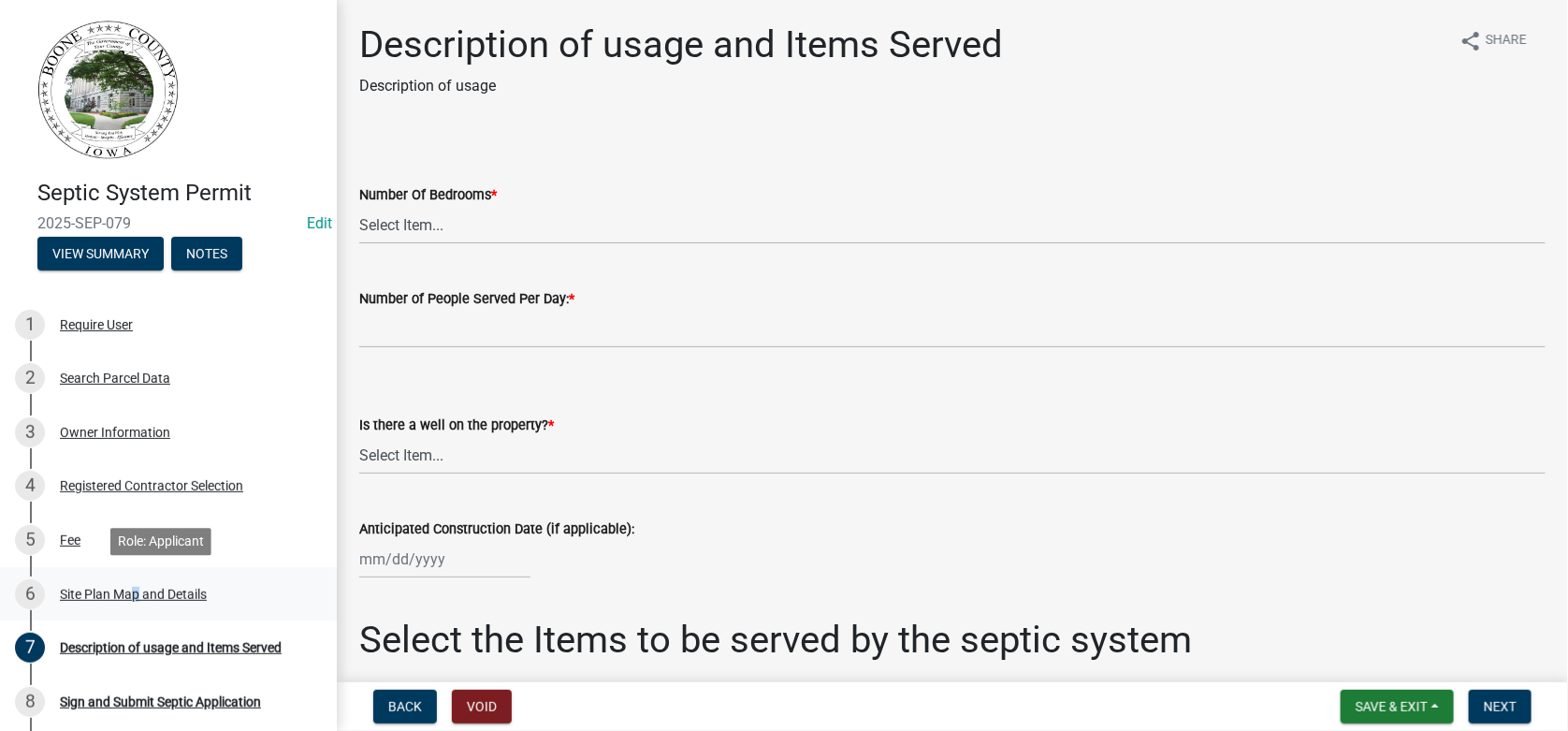
click at [132, 591] on div "Site Plan Map and Details" at bounding box center [133, 595] width 147 height 13
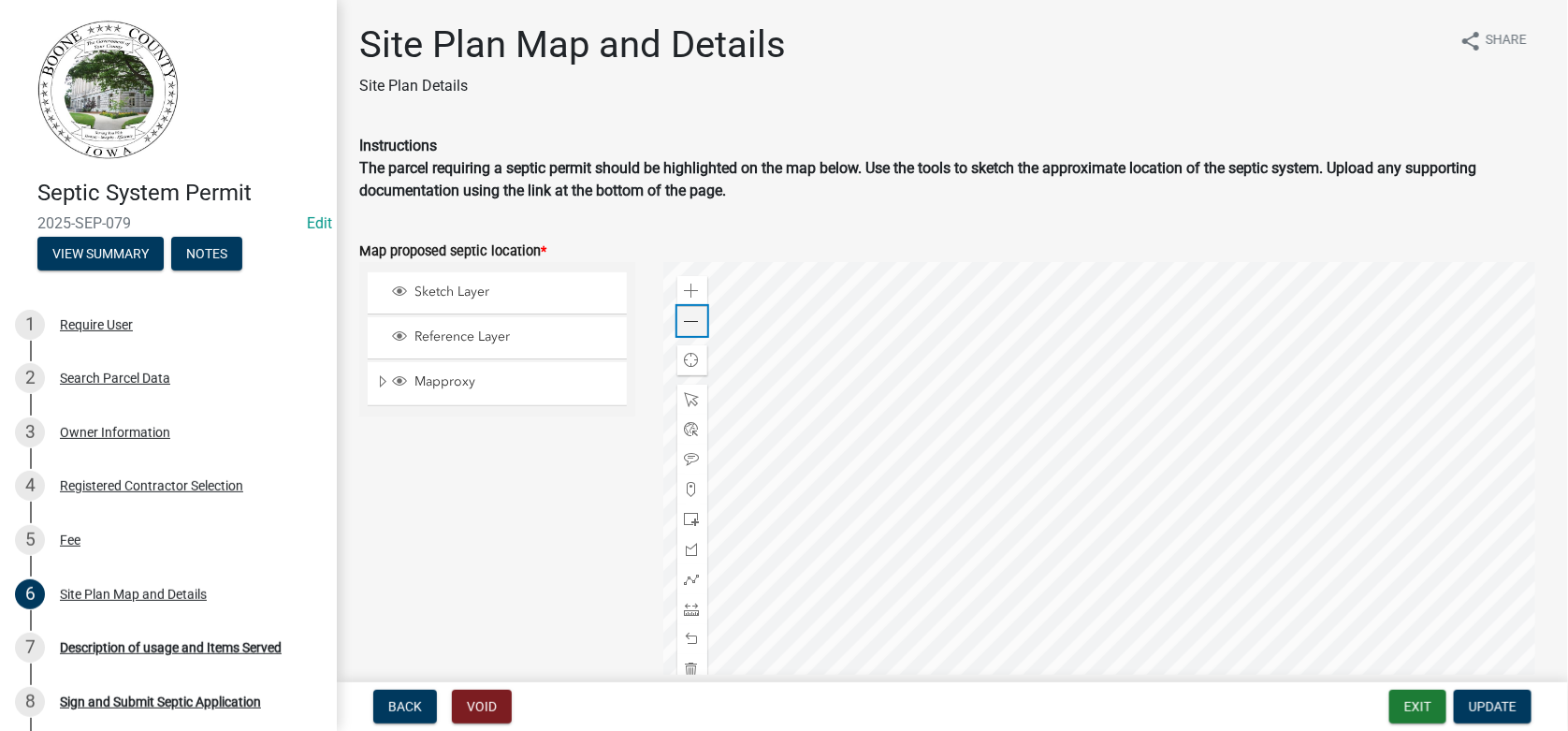
click at [685, 316] on span at bounding box center [693, 322] width 15 height 15
click at [176, 635] on div "7 Description of usage and Items Served" at bounding box center [161, 647] width 292 height 30
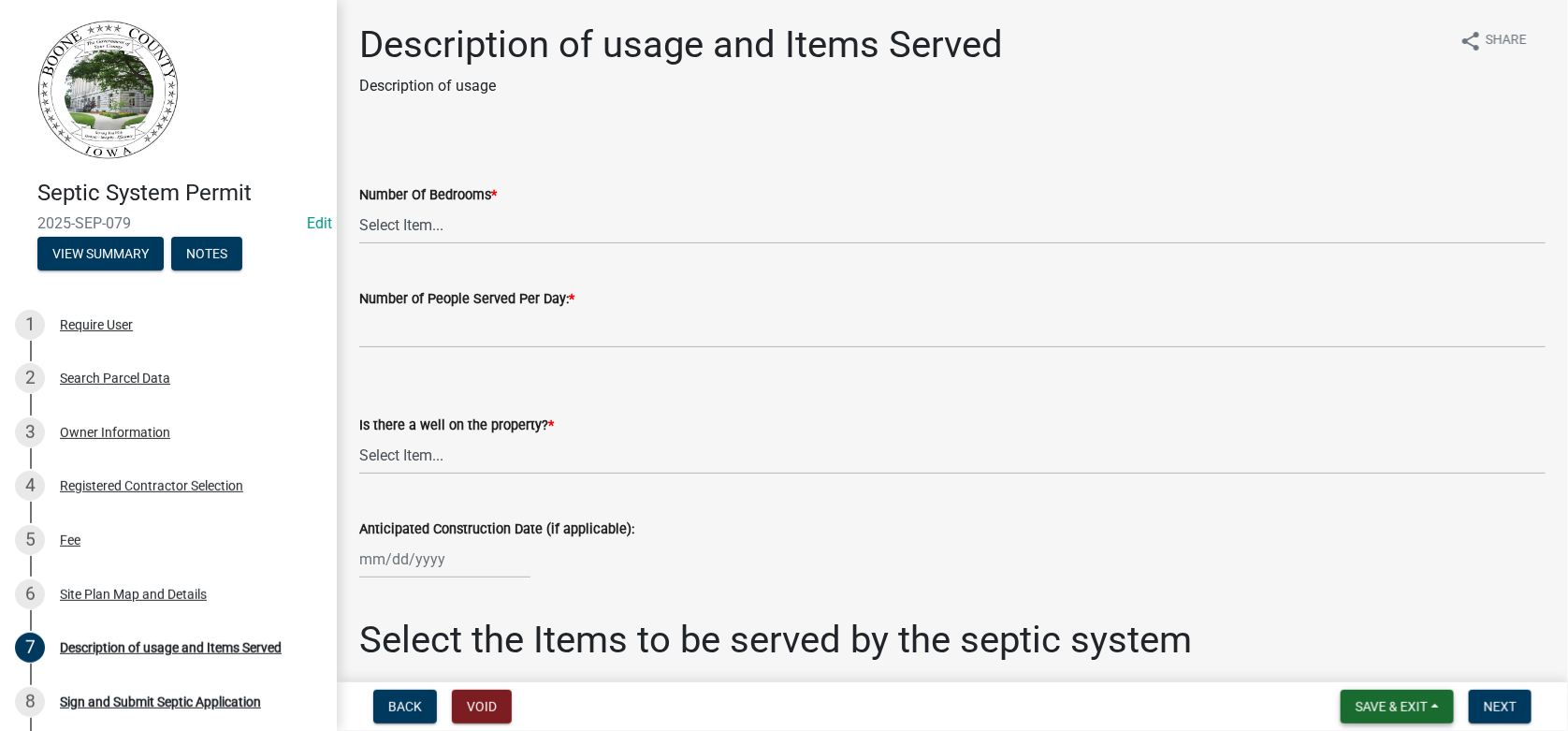
click at [1393, 701] on span "Save & Exit" at bounding box center [1393, 706] width 72 height 15
click at [1364, 655] on button "Save & Exit" at bounding box center [1379, 658] width 150 height 45
